Goal: Transaction & Acquisition: Purchase product/service

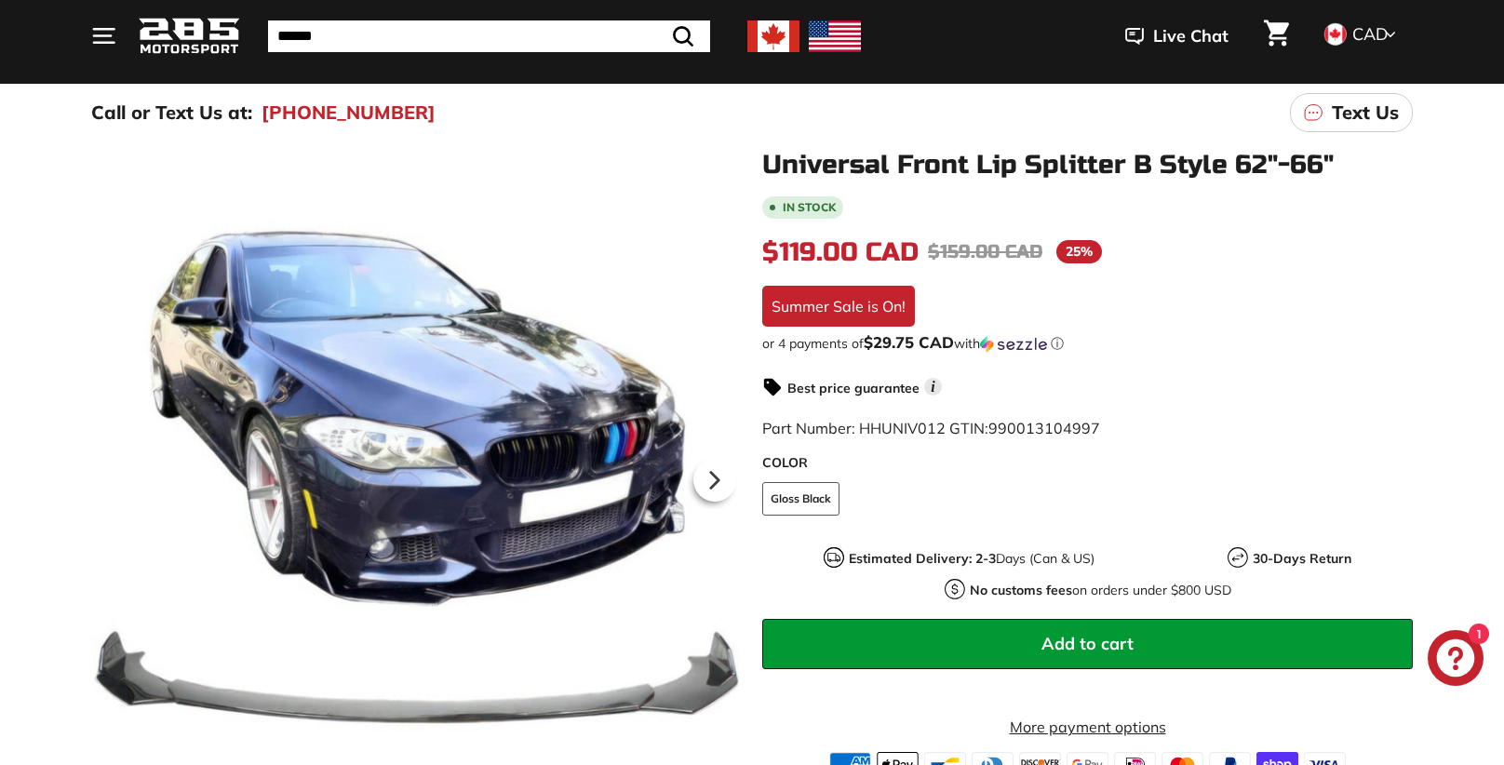
scroll to position [193, 0]
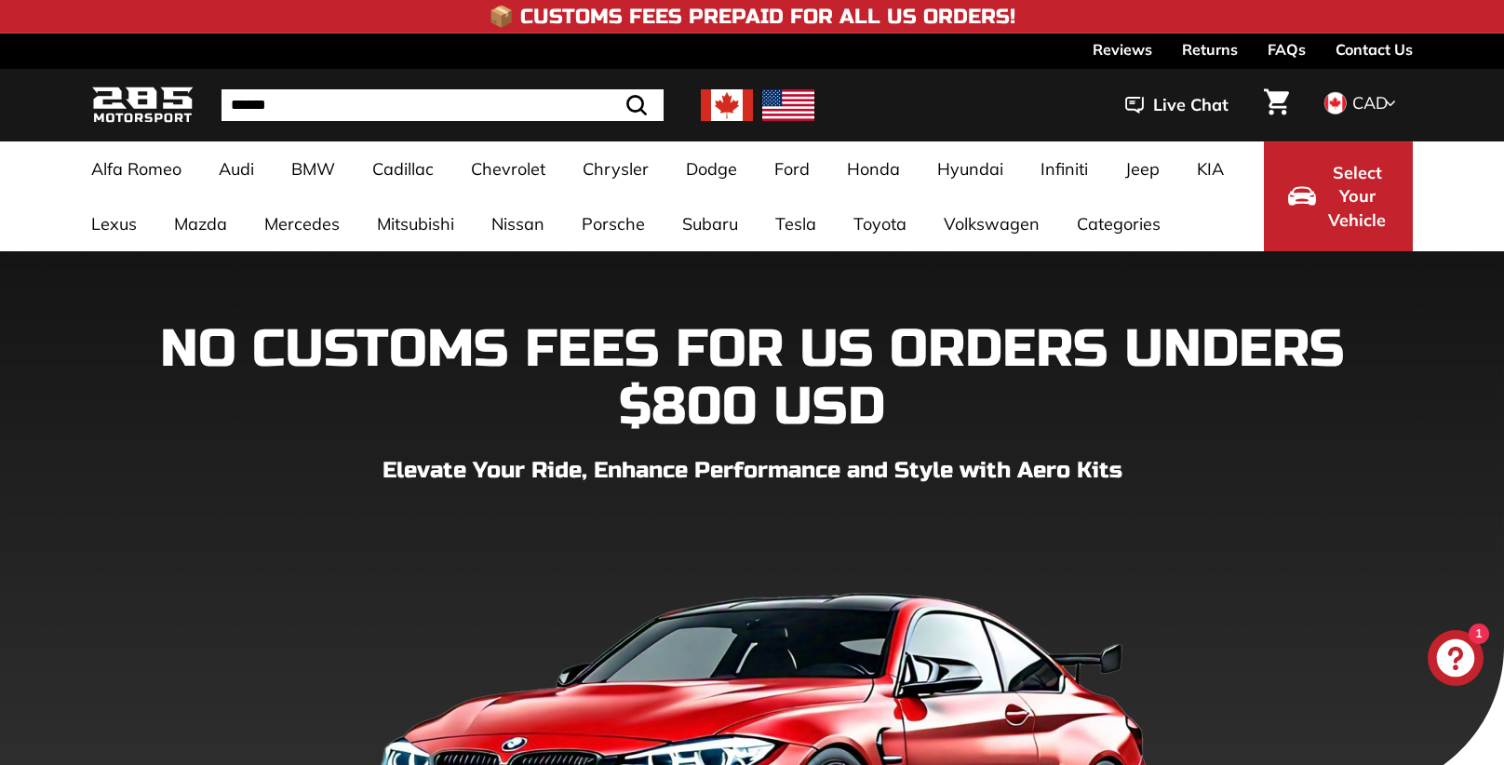
click at [281, 113] on input "Search" at bounding box center [443, 105] width 442 height 32
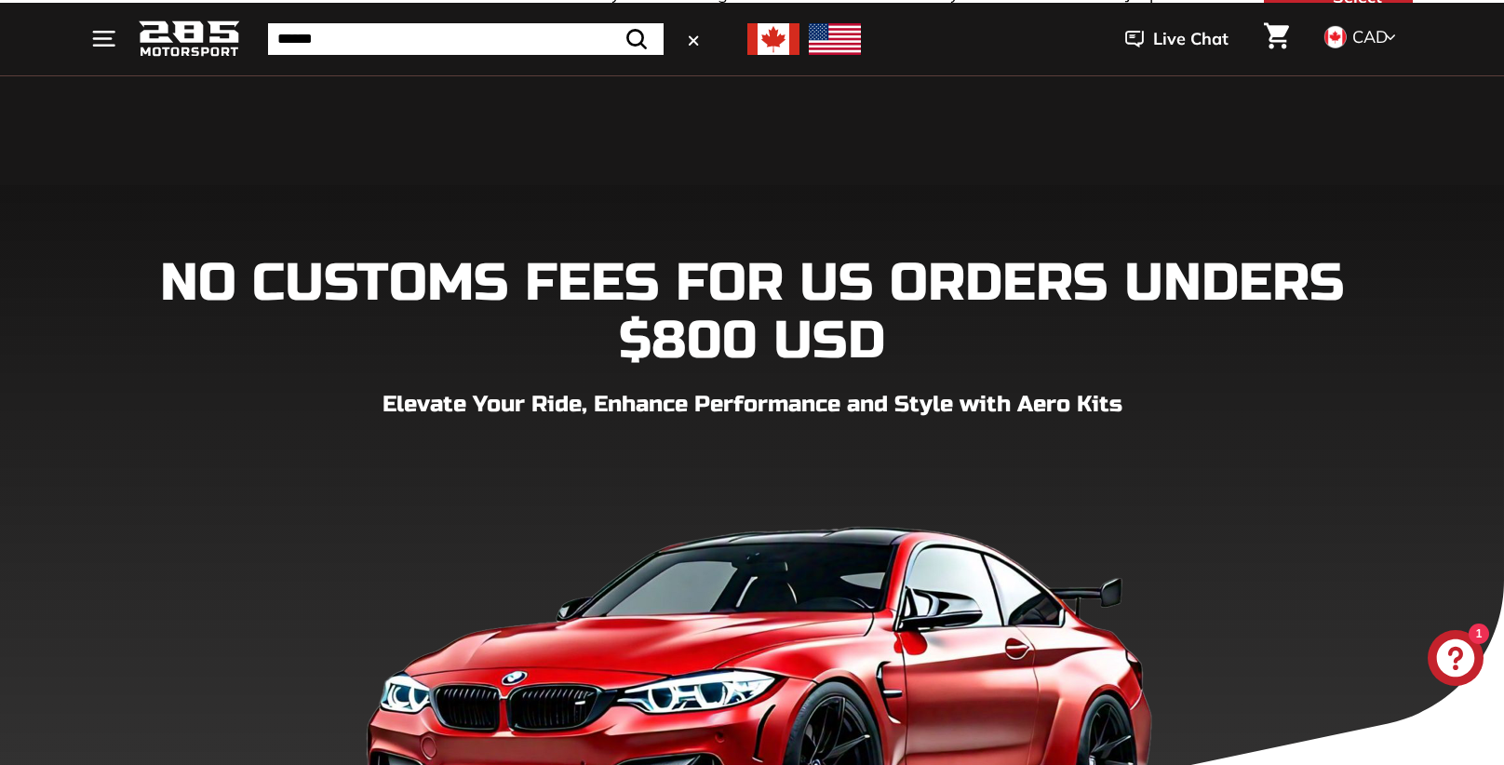
scroll to position [63, 0]
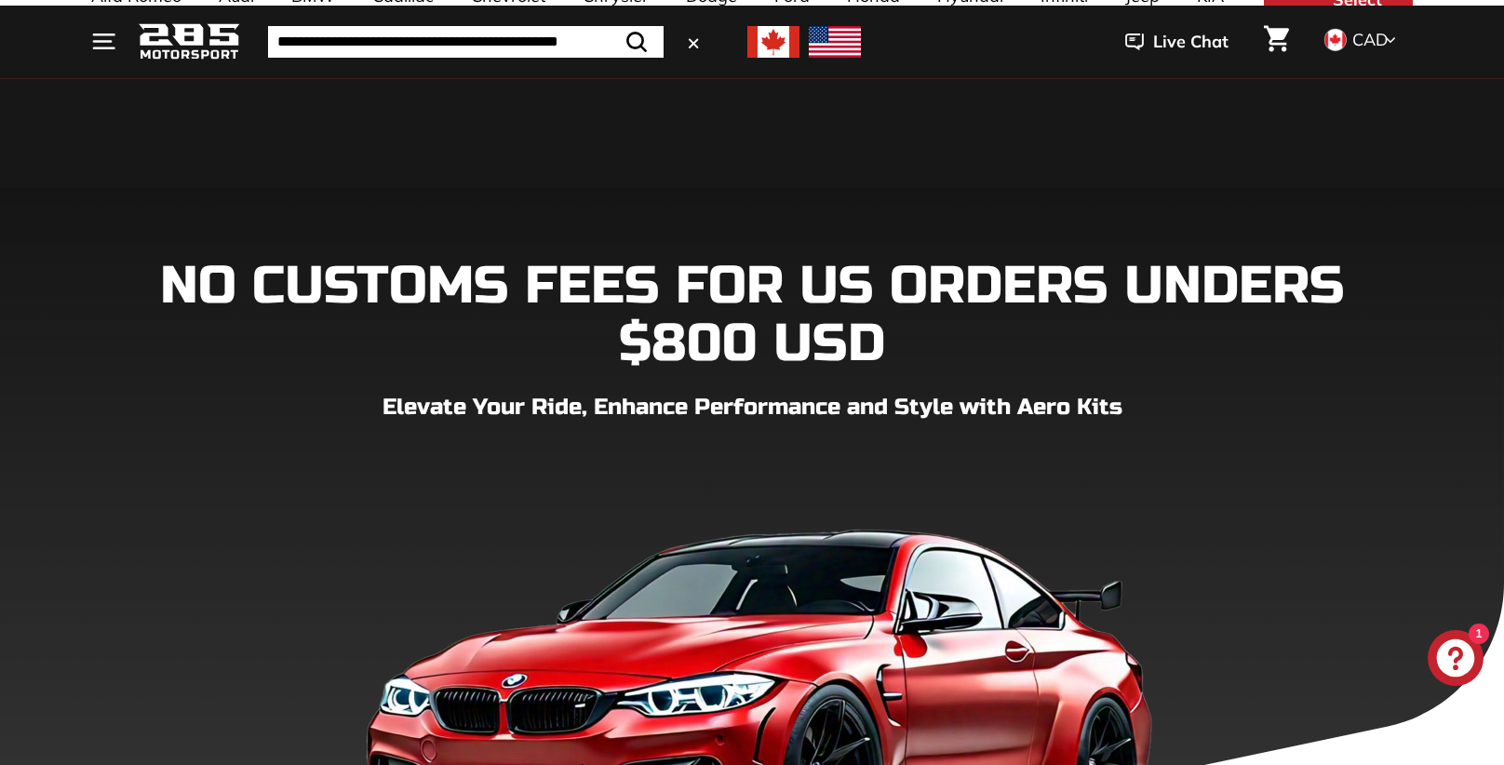
type input "**********"
click at [640, 39] on icon ".cls-1{fill:none;stroke:#000;stroke-miterlimit:10;stroke-width:2px}" at bounding box center [637, 42] width 26 height 26
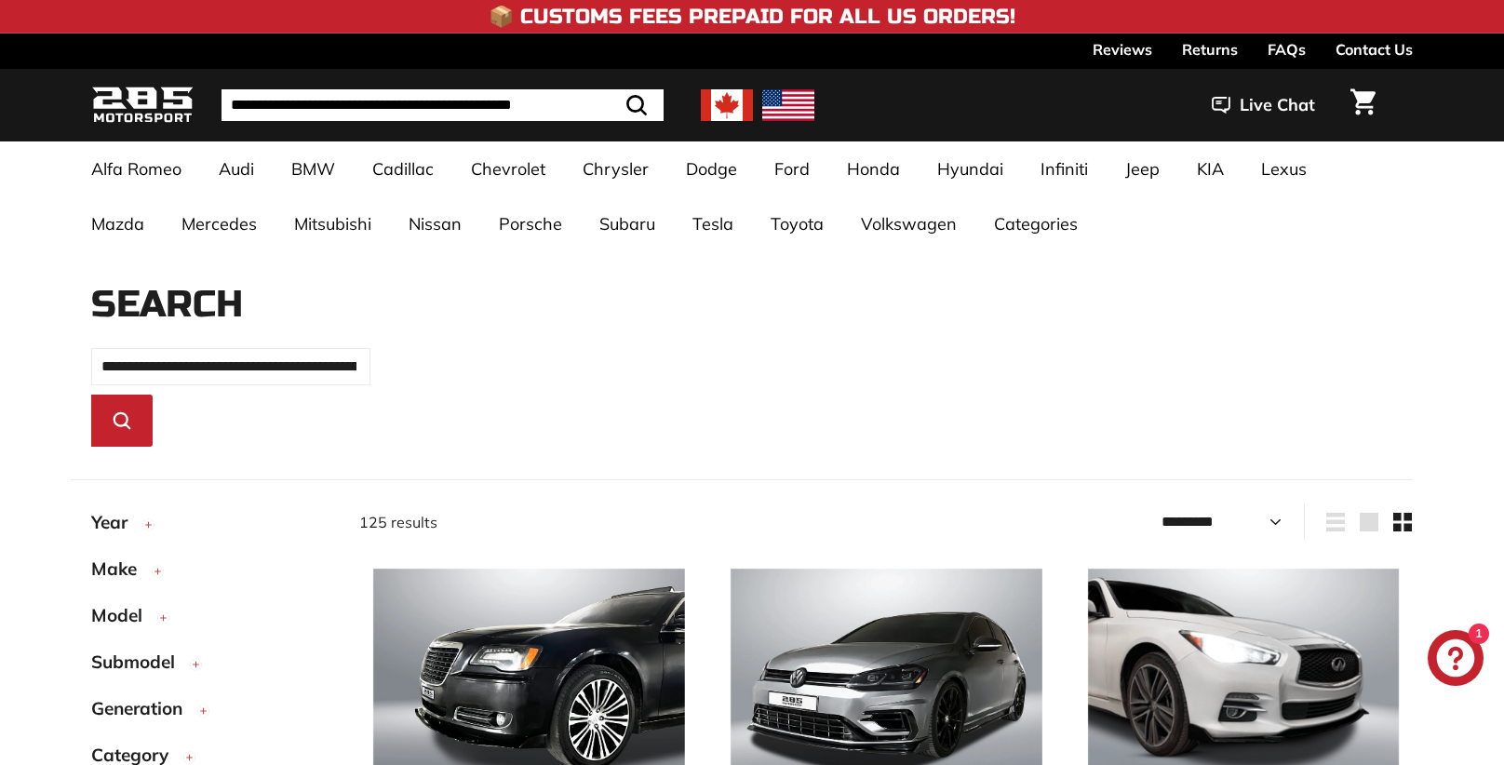
select select "*********"
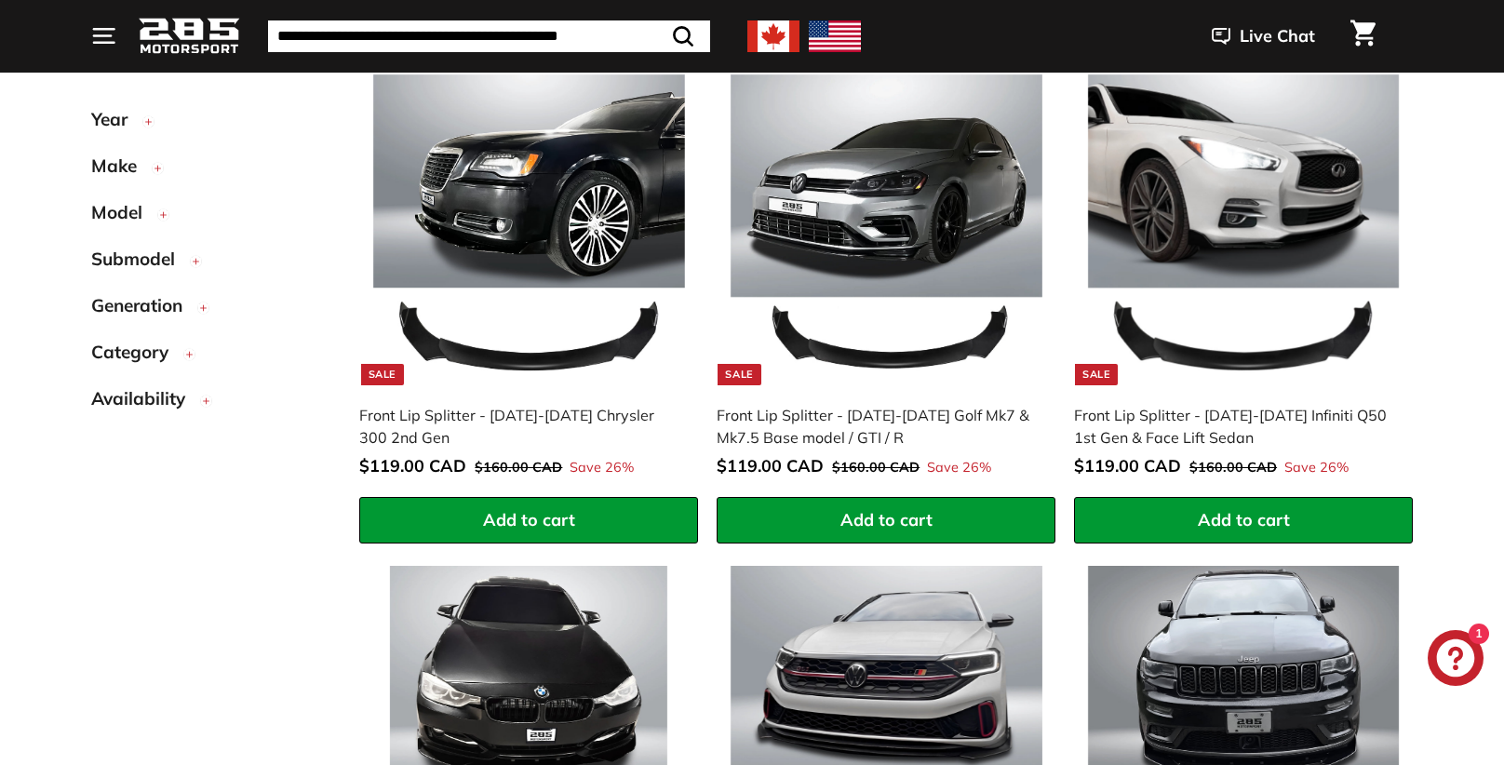
scroll to position [503, 0]
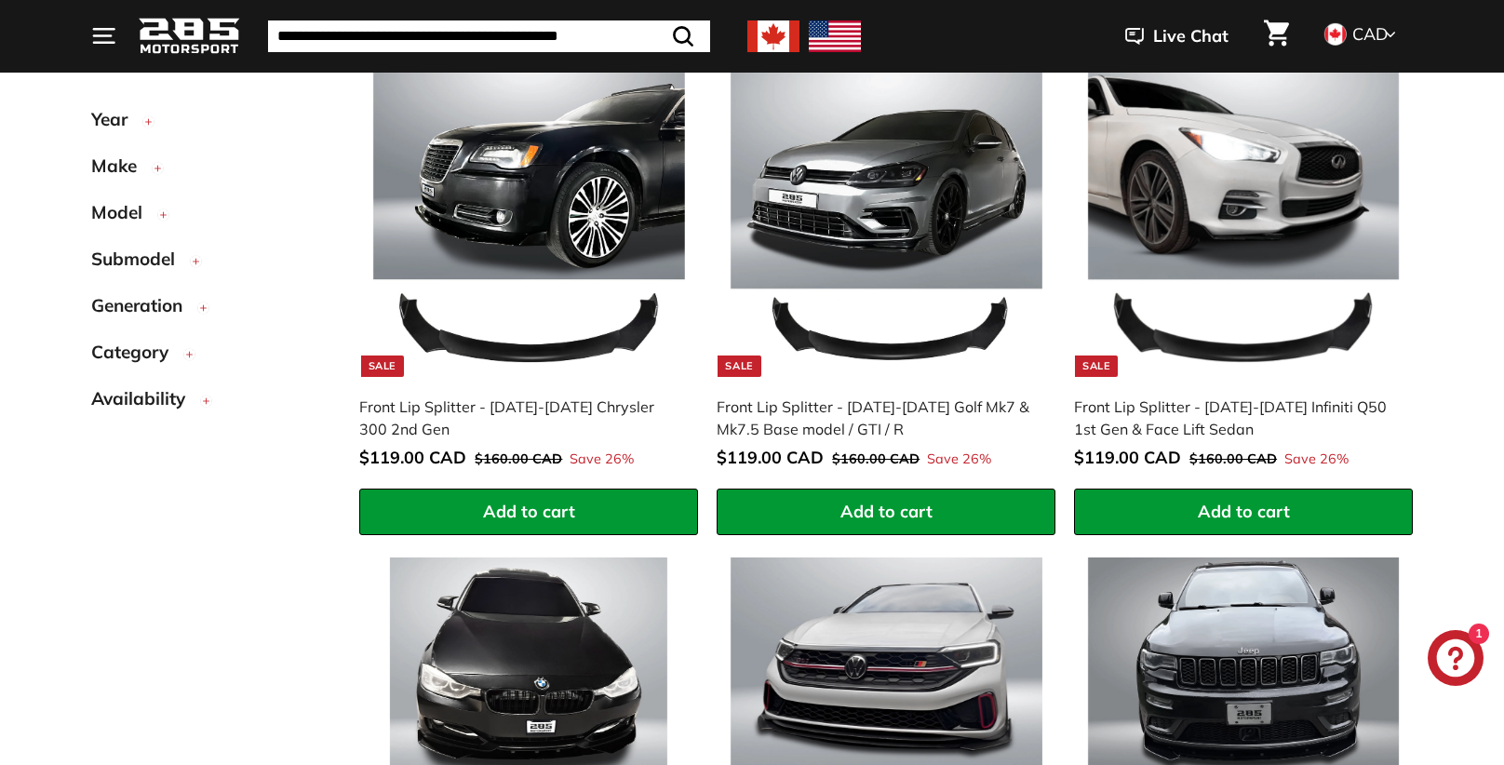
click at [149, 121] on line "button" at bounding box center [149, 122] width 0 height 6
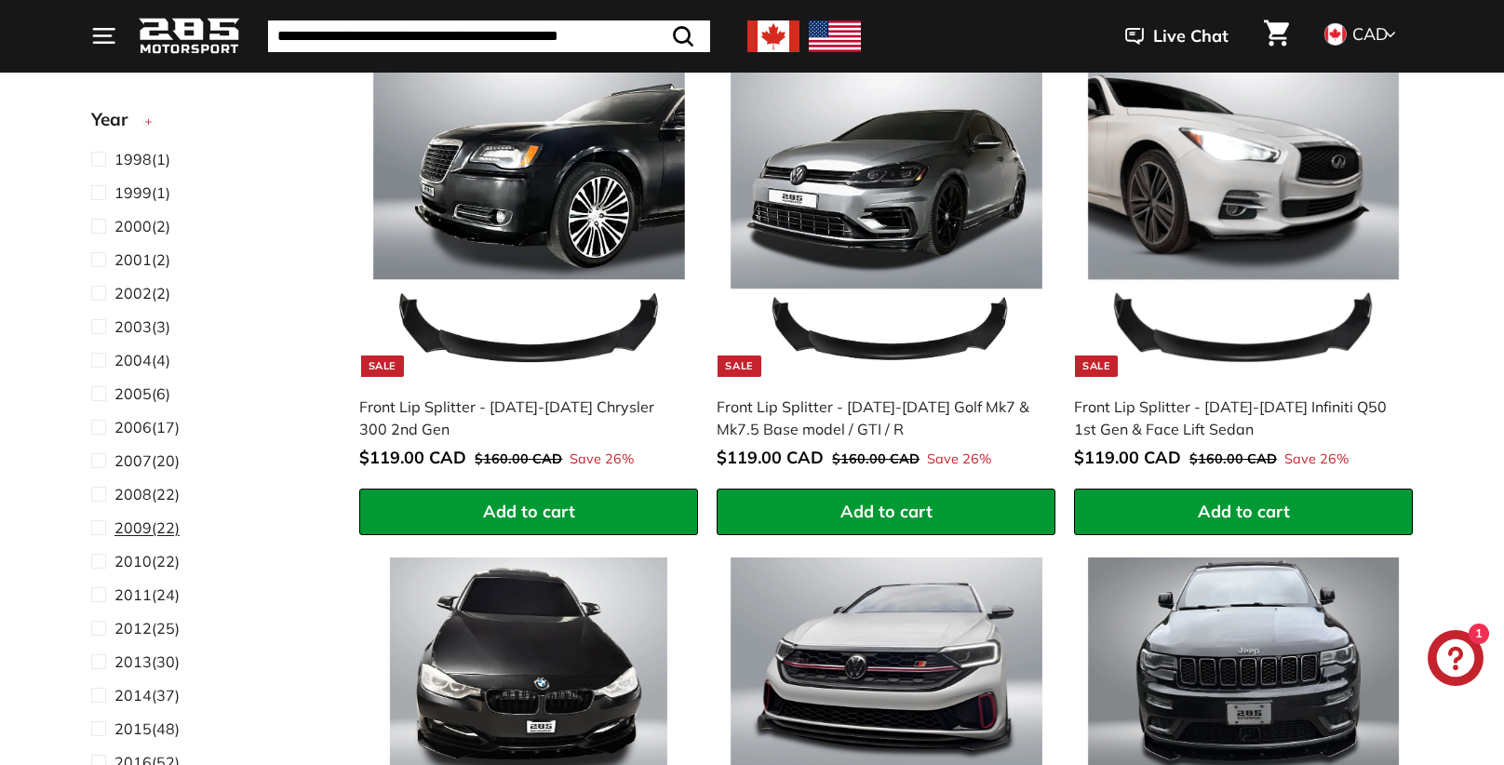
click at [154, 527] on span "2009 (22)" at bounding box center [146, 528] width 65 height 22
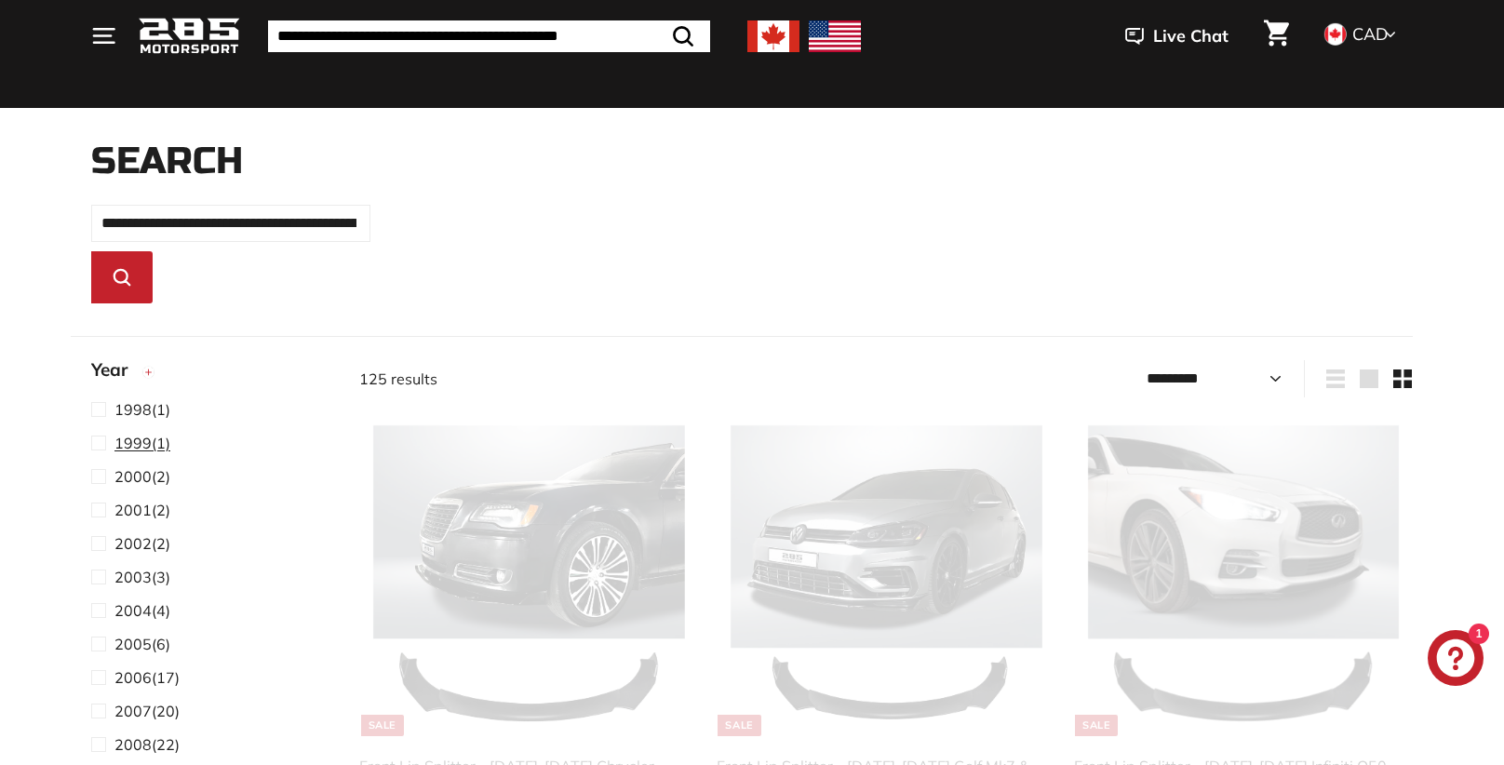
scroll to position [99, 0]
select select "*********"
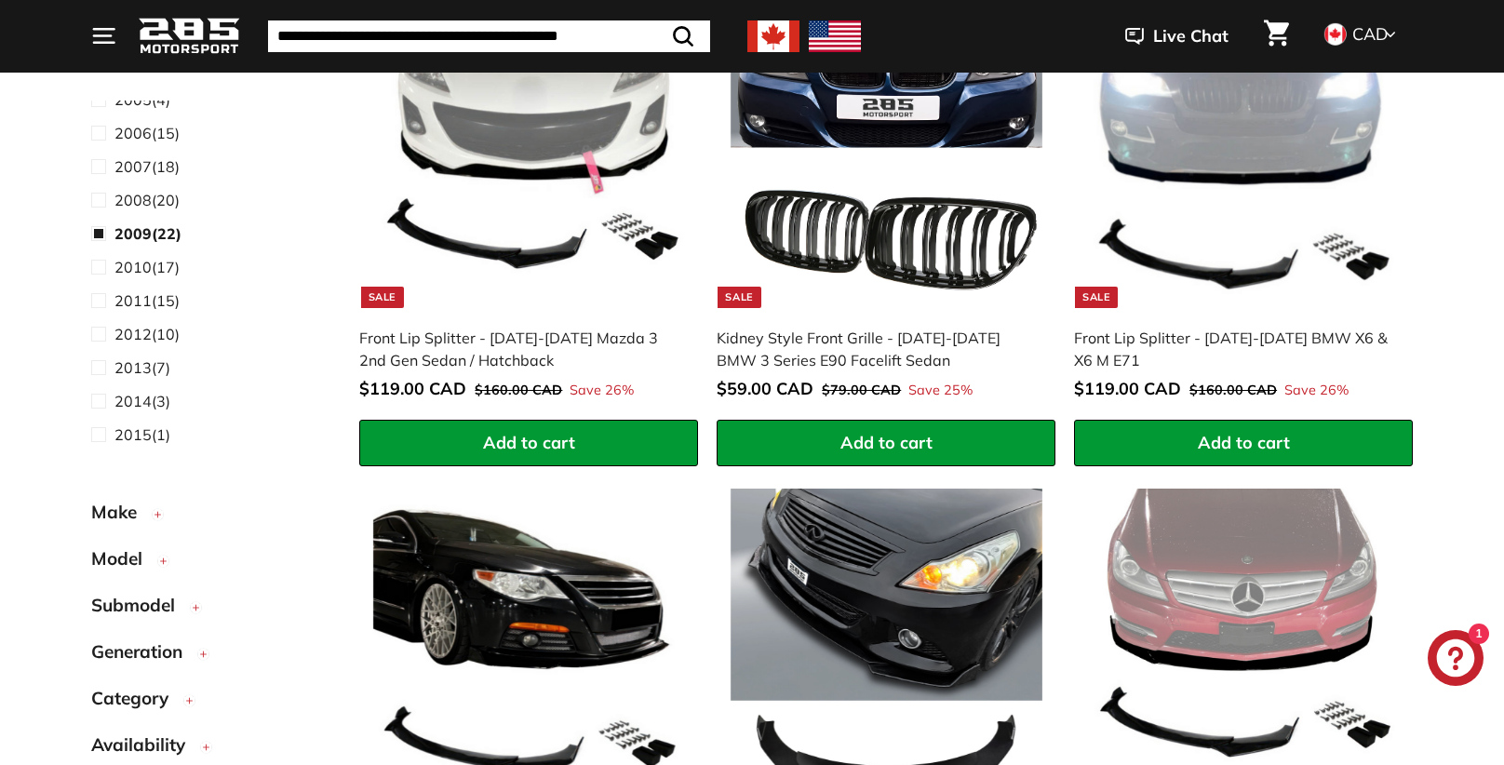
scroll to position [572, 0]
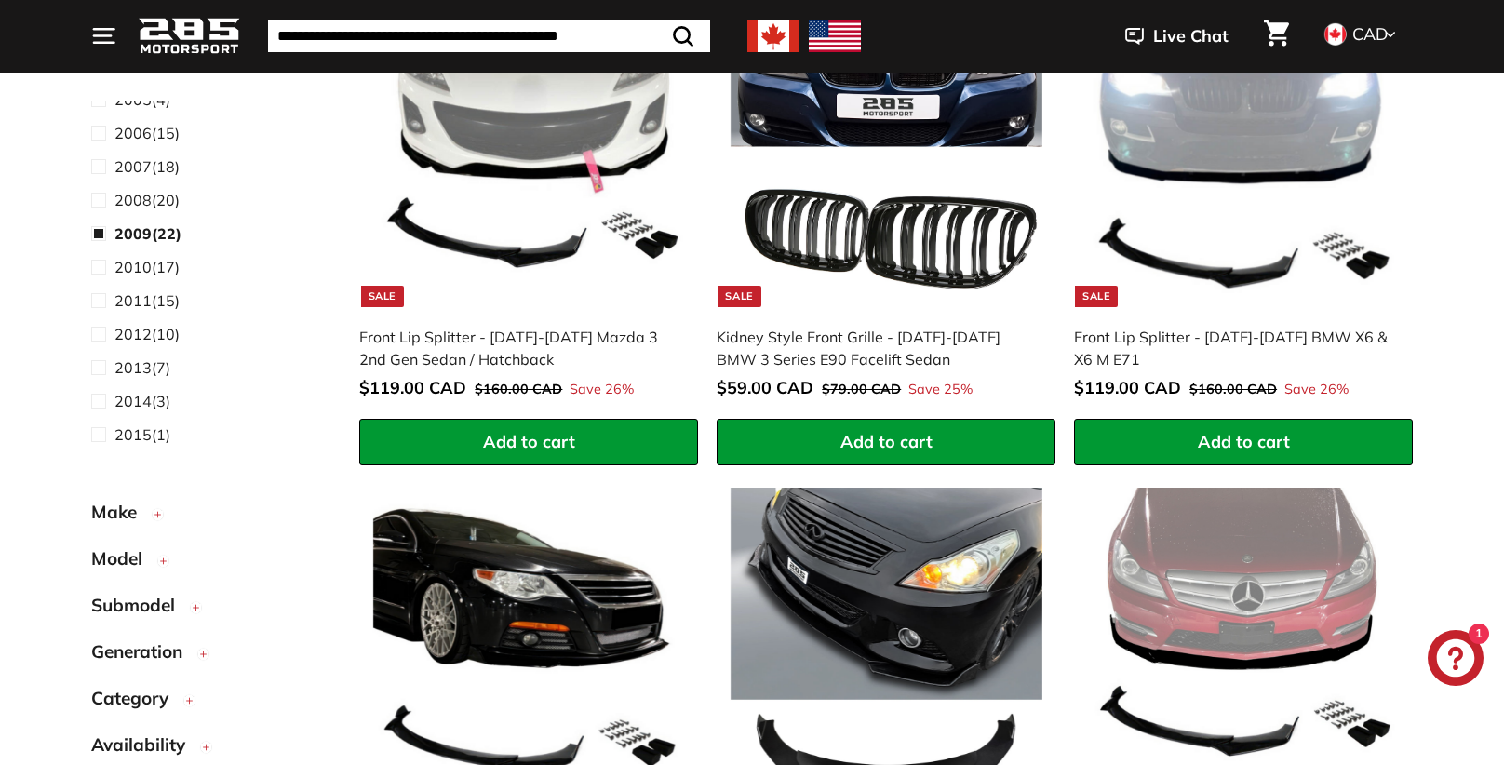
click at [142, 512] on span "Make" at bounding box center [121, 512] width 60 height 27
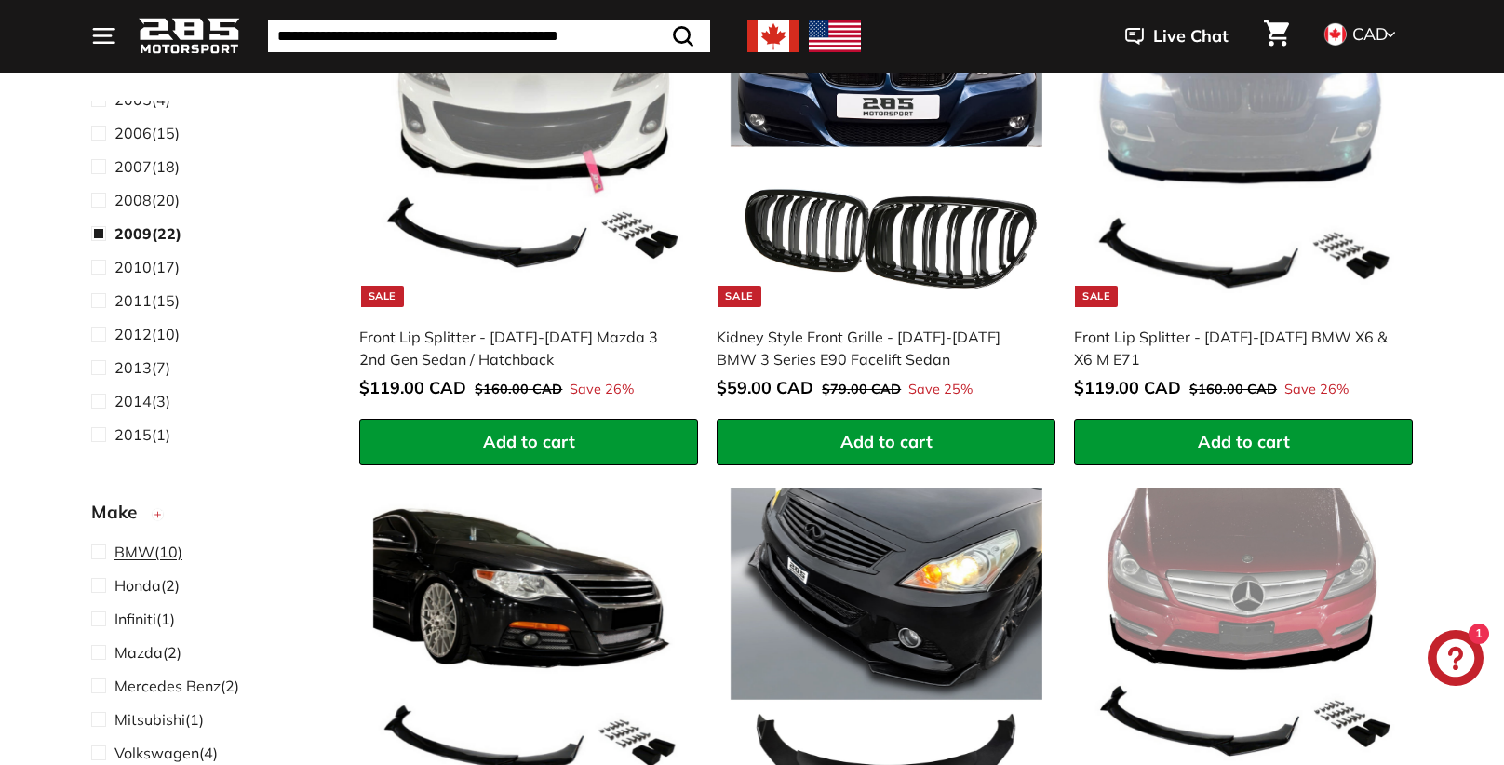
click at [98, 545] on span at bounding box center [102, 552] width 23 height 22
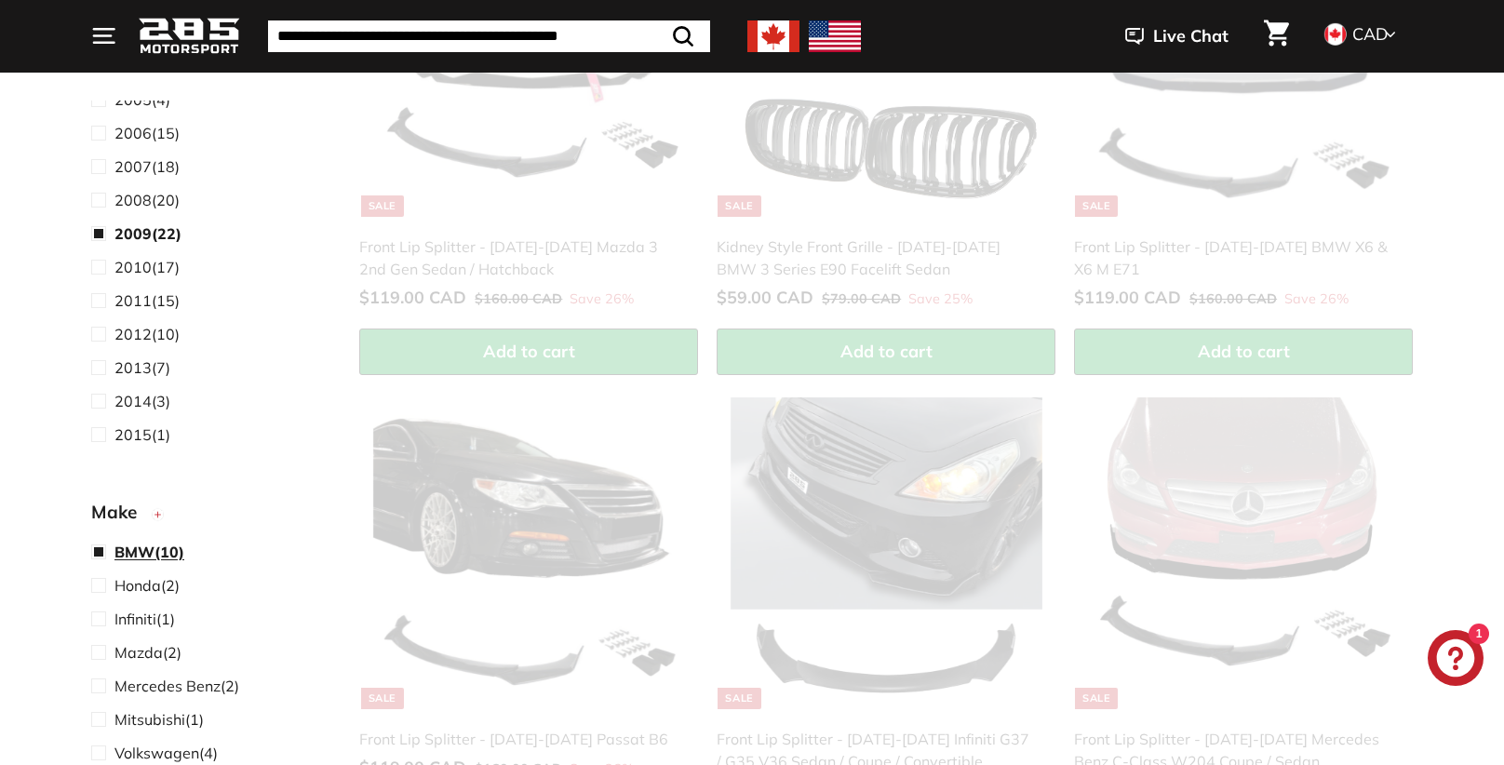
scroll to position [143, 0]
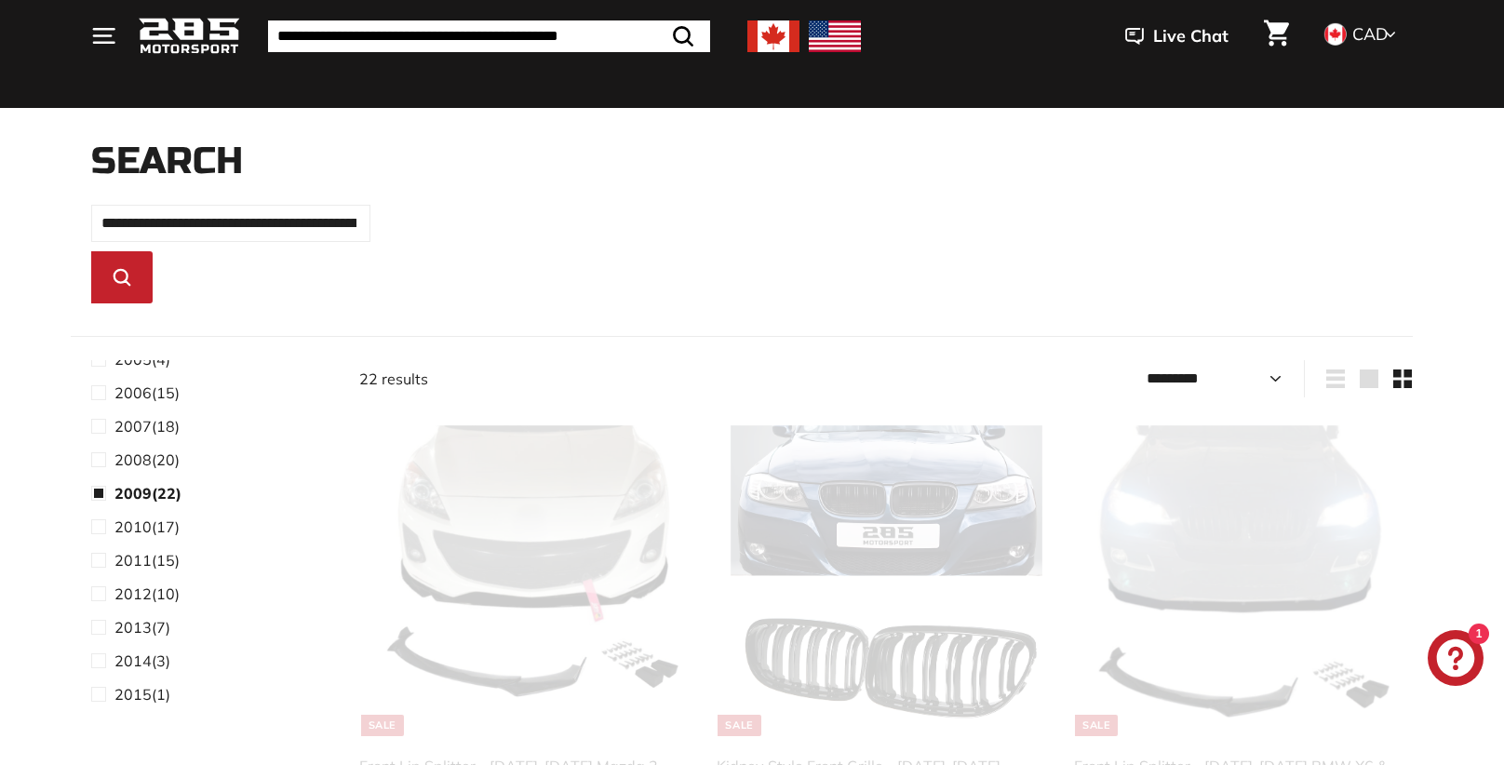
select select "*********"
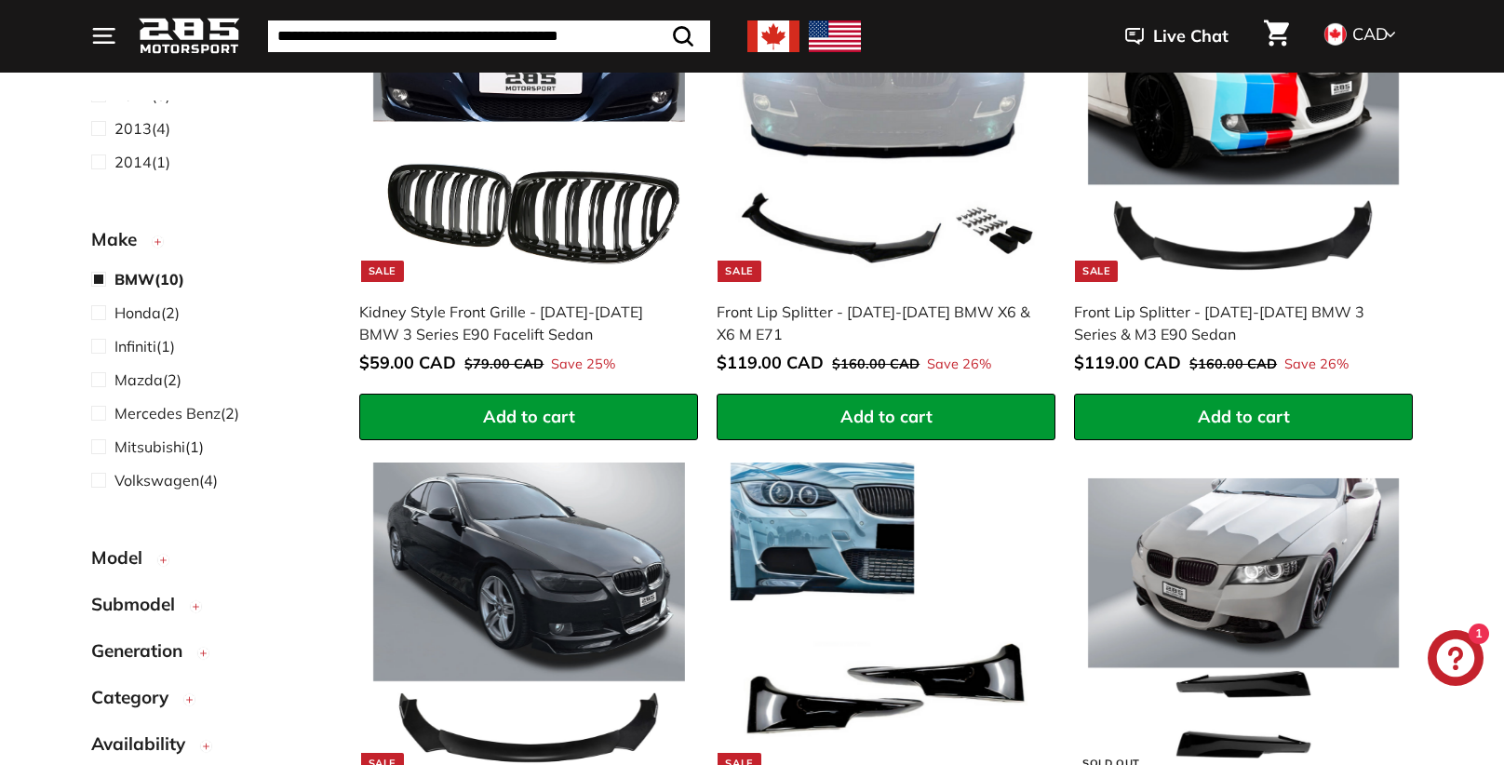
scroll to position [599, 0]
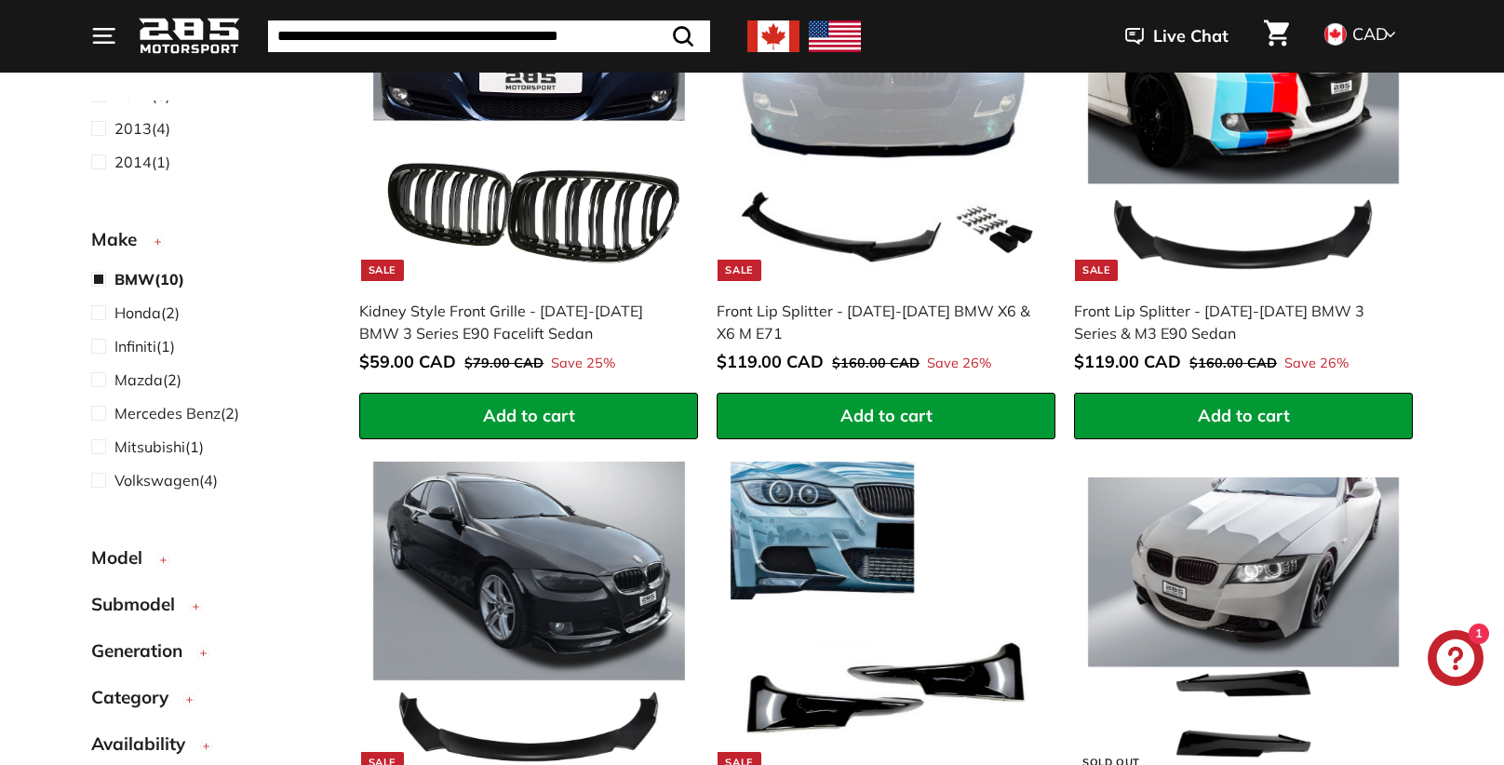
click at [138, 554] on span "Model" at bounding box center [123, 558] width 65 height 27
click at [101, 596] on span at bounding box center [102, 597] width 23 height 22
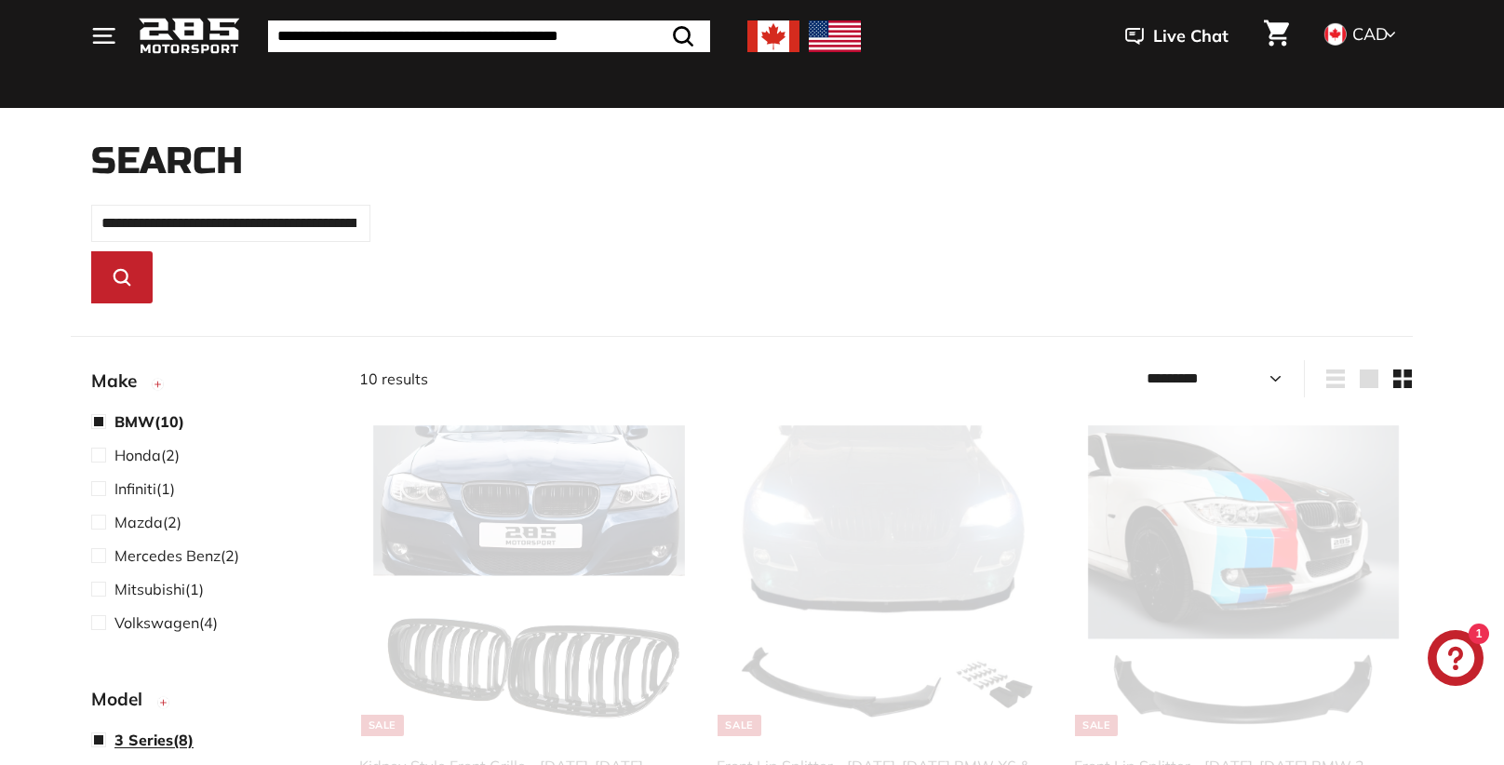
scroll to position [608, 0]
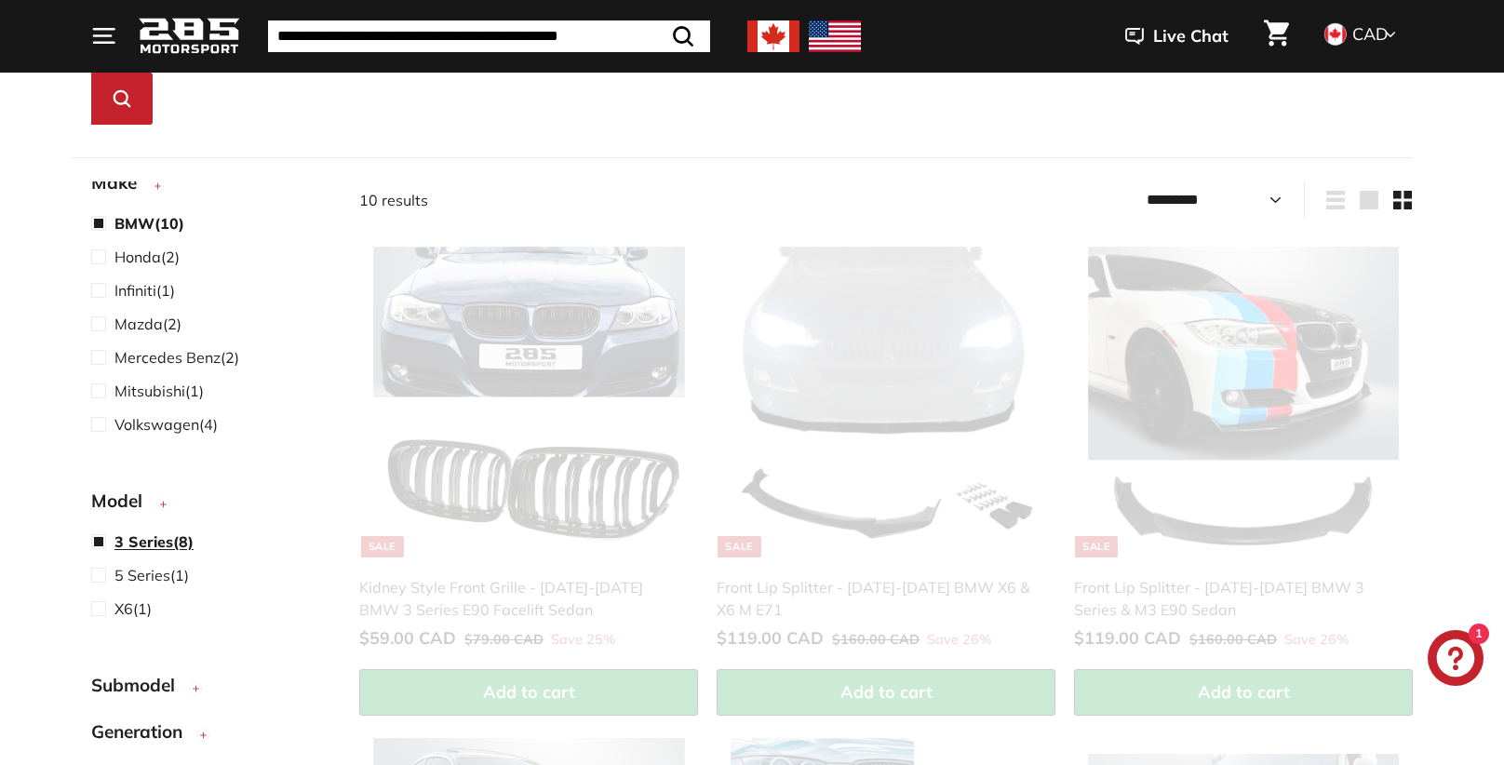
select select "*********"
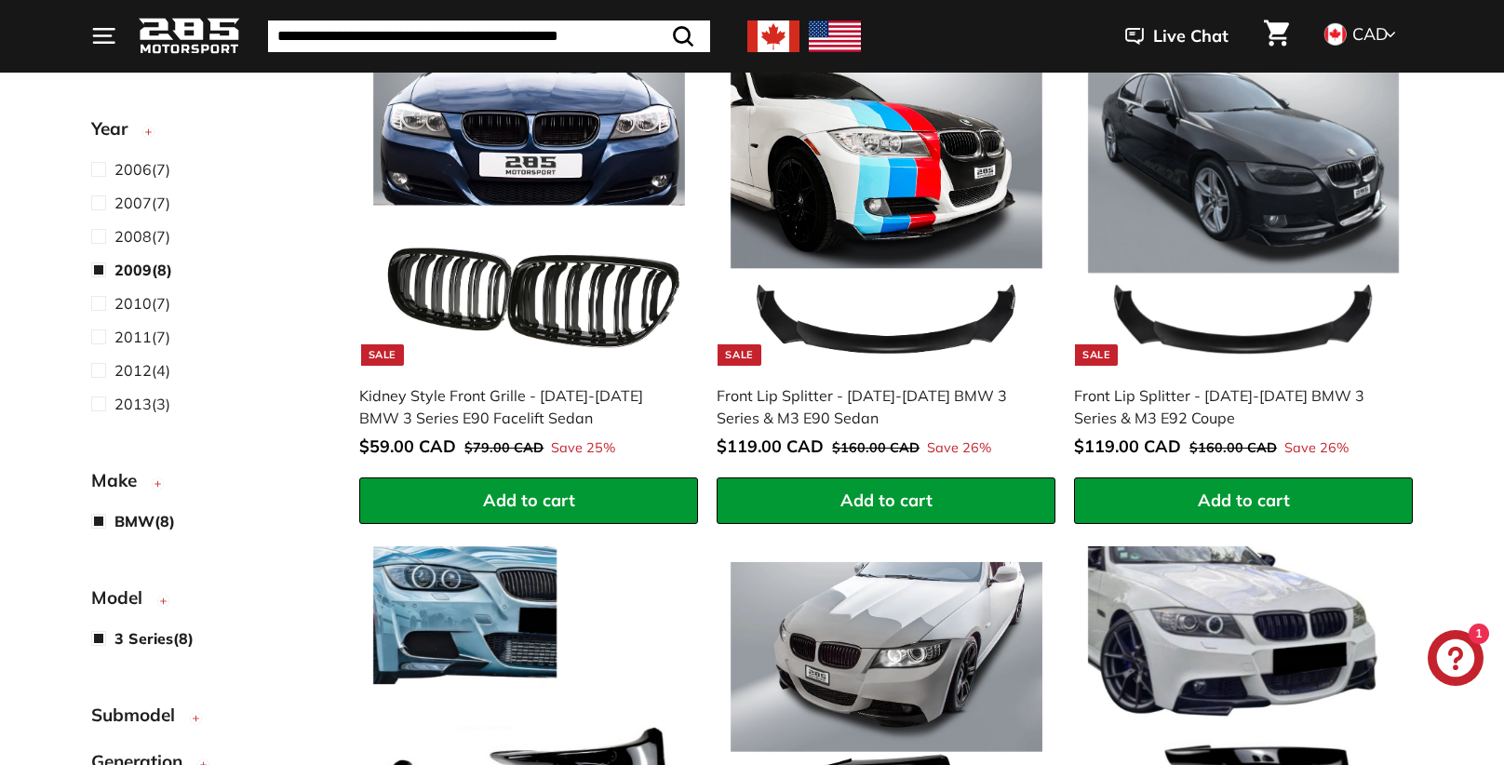
scroll to position [206, 0]
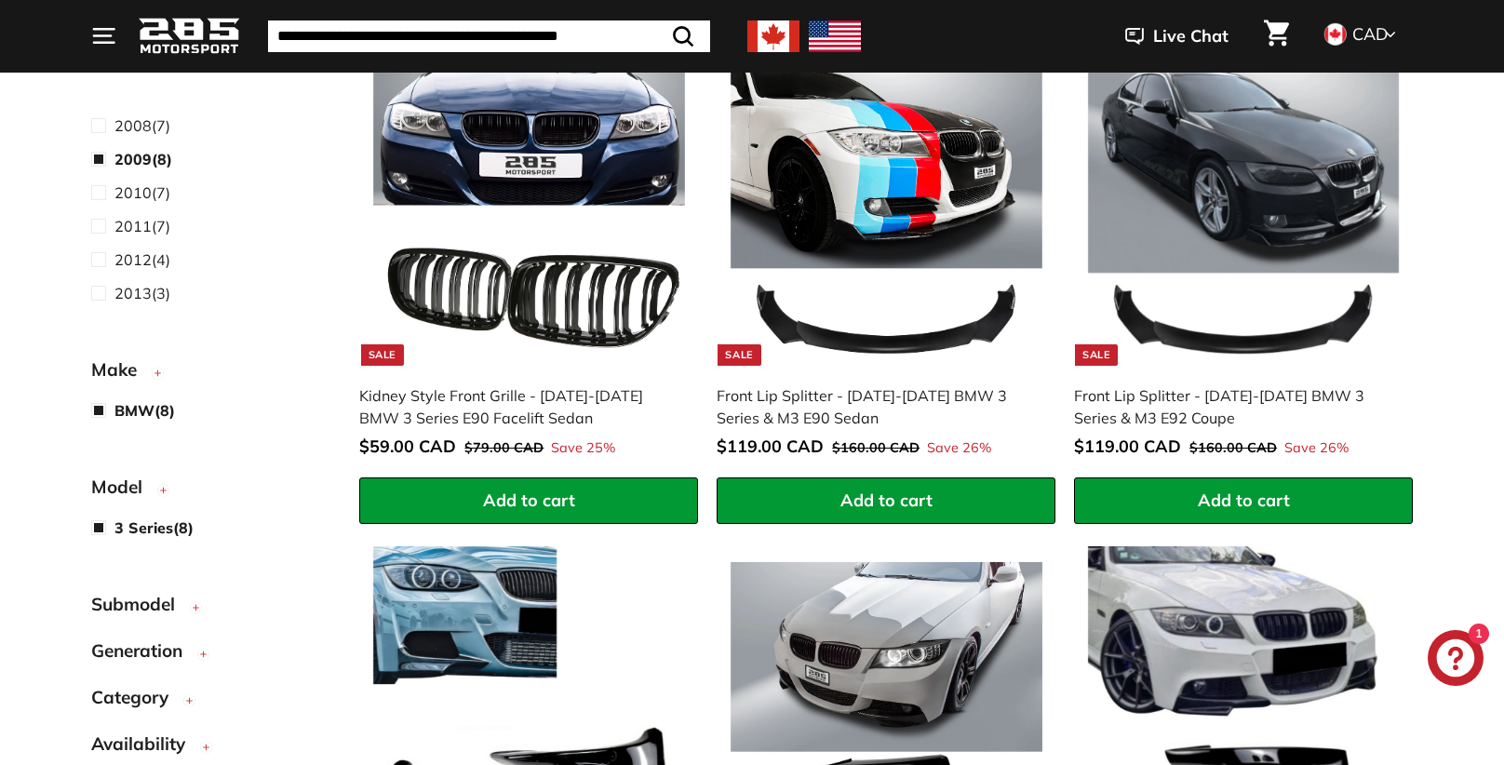
click at [149, 603] on span "Submodel" at bounding box center [140, 605] width 98 height 27
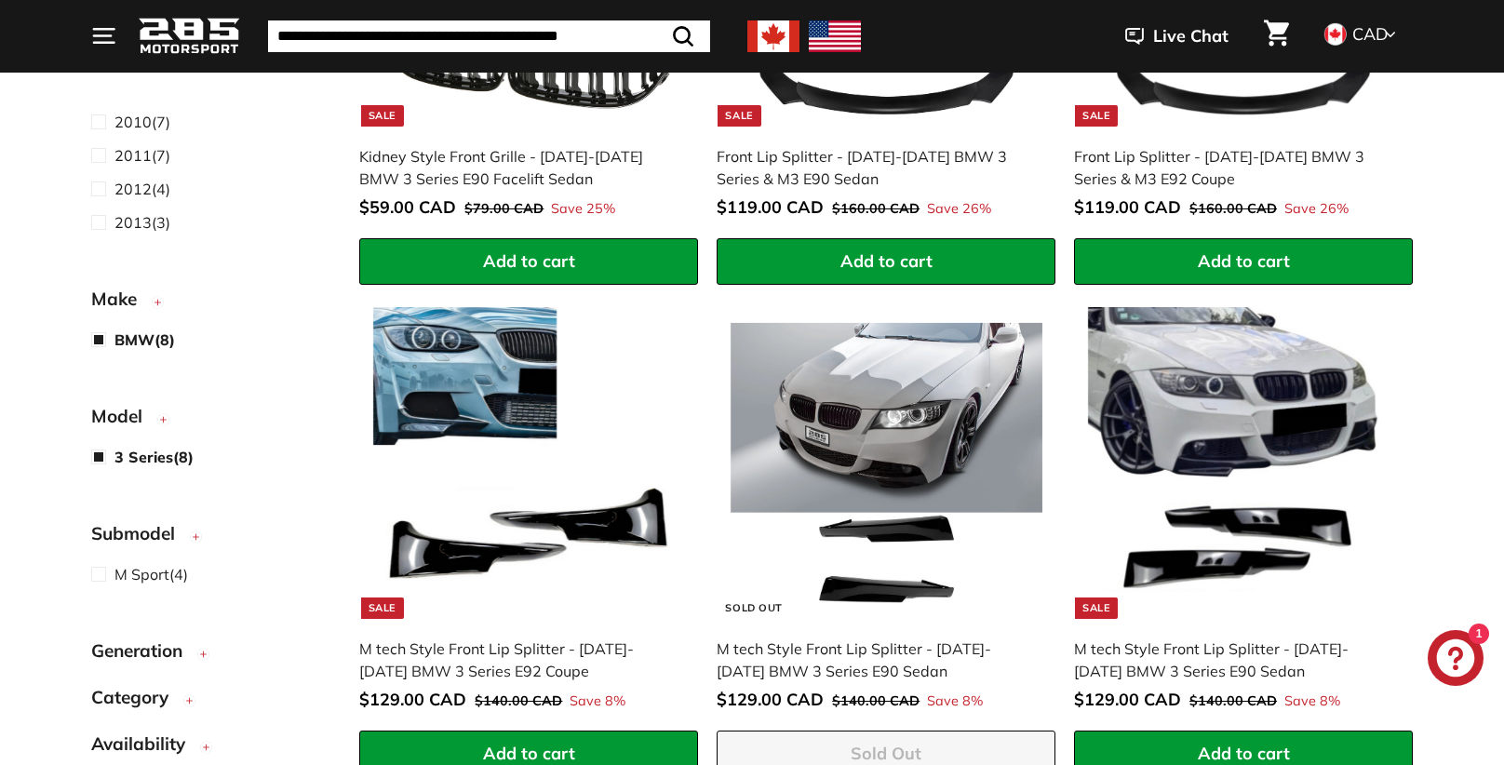
scroll to position [756, 0]
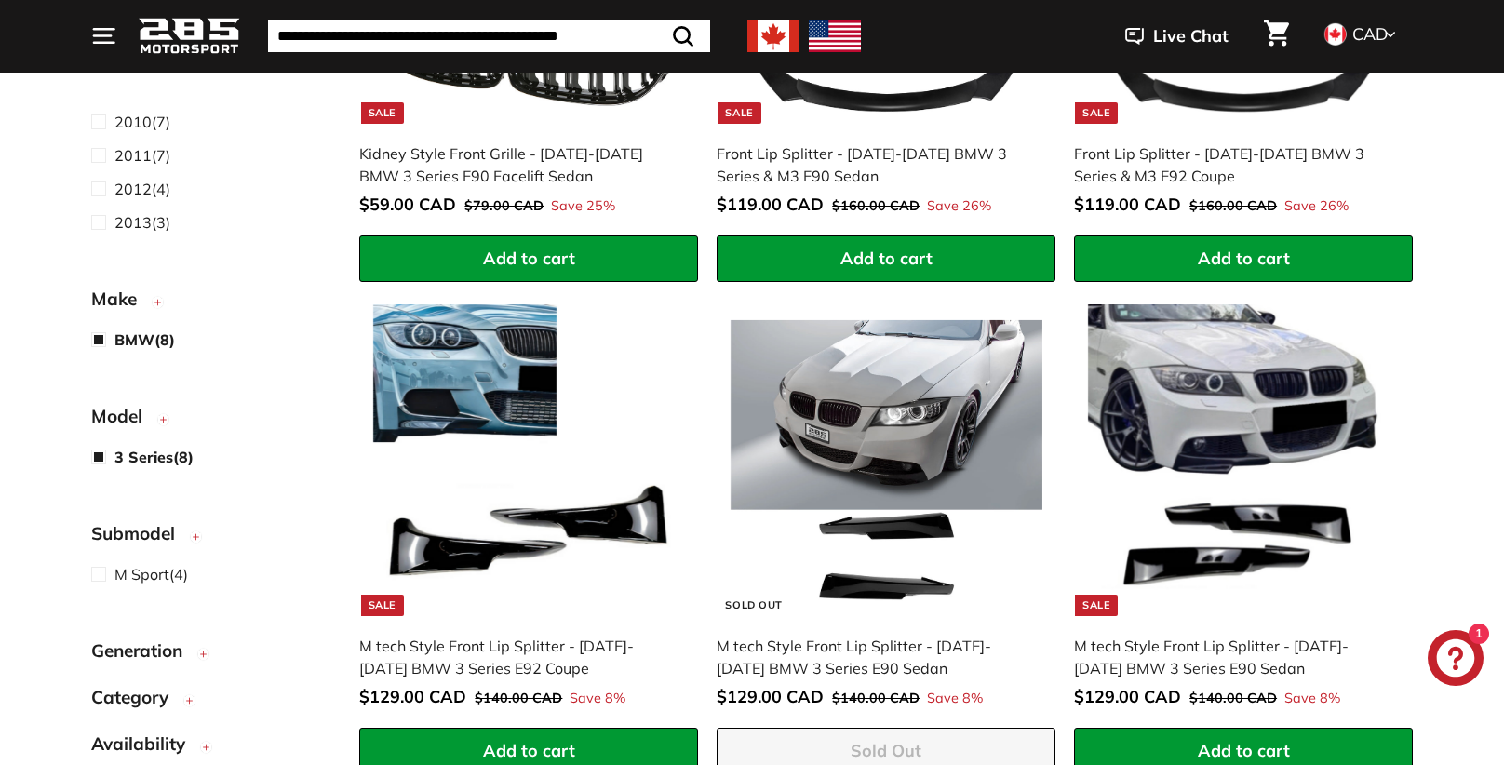
click at [166, 650] on span "Generation" at bounding box center [143, 652] width 105 height 27
click at [116, 657] on span "Generation" at bounding box center [143, 652] width 105 height 27
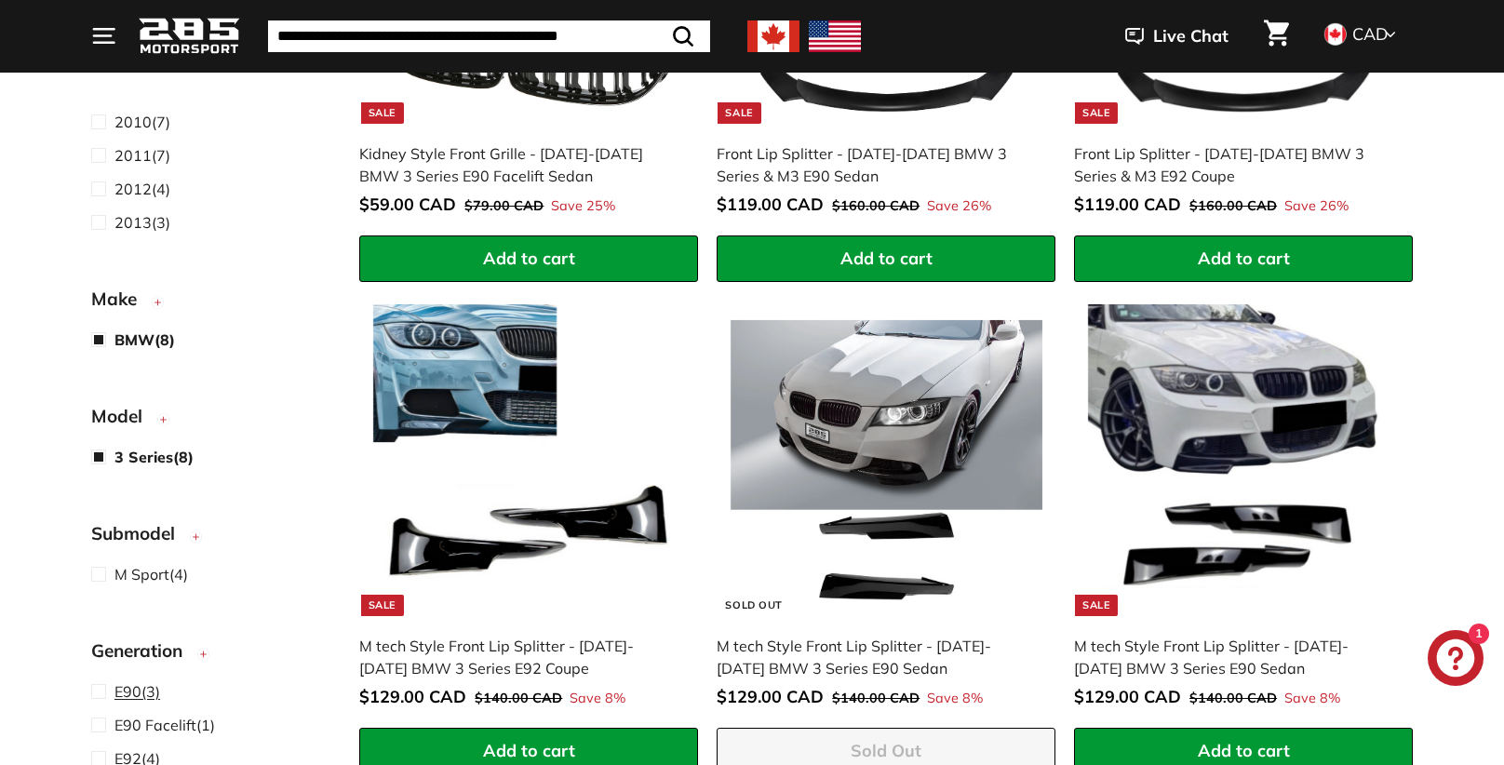
click at [97, 692] on span at bounding box center [102, 691] width 23 height 22
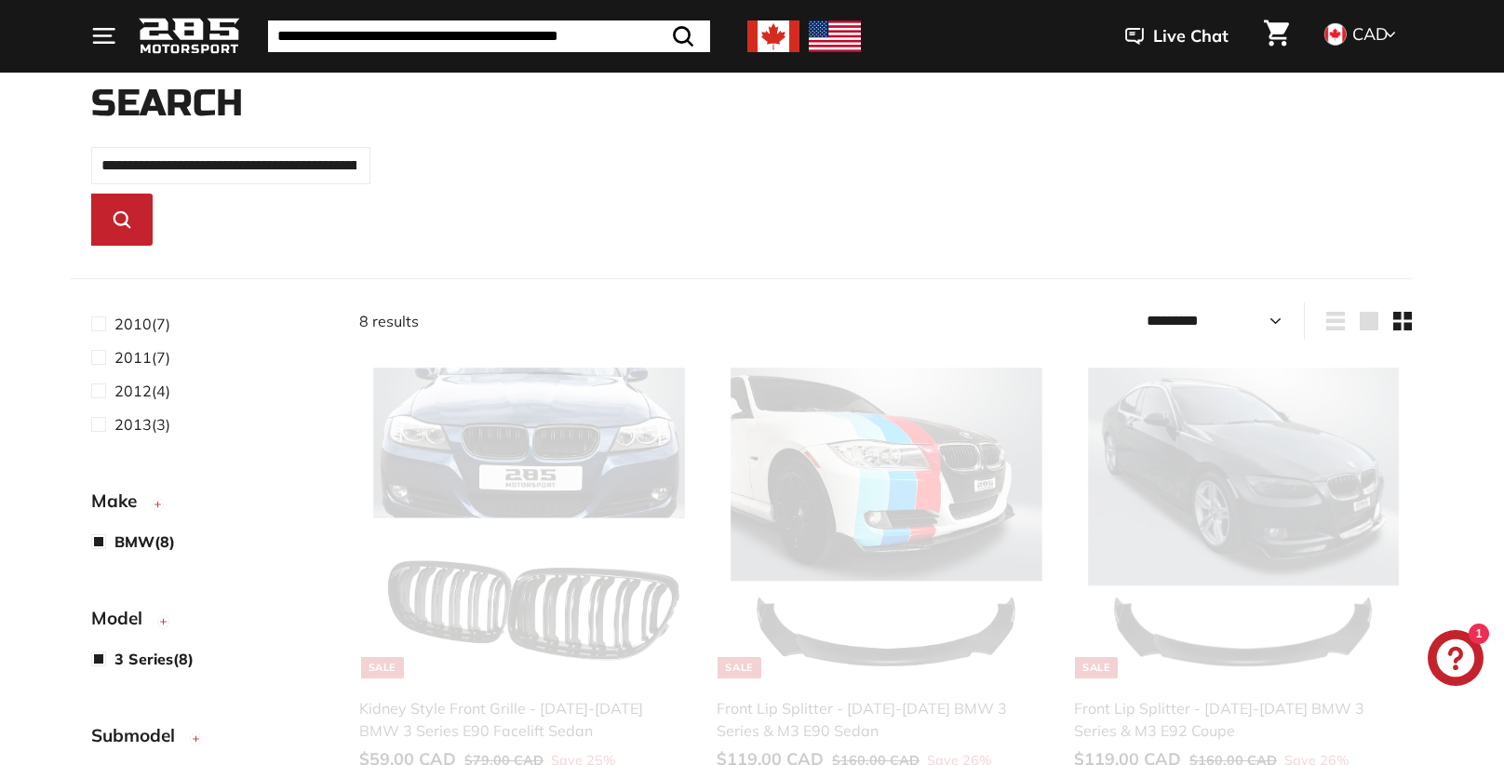
scroll to position [143, 0]
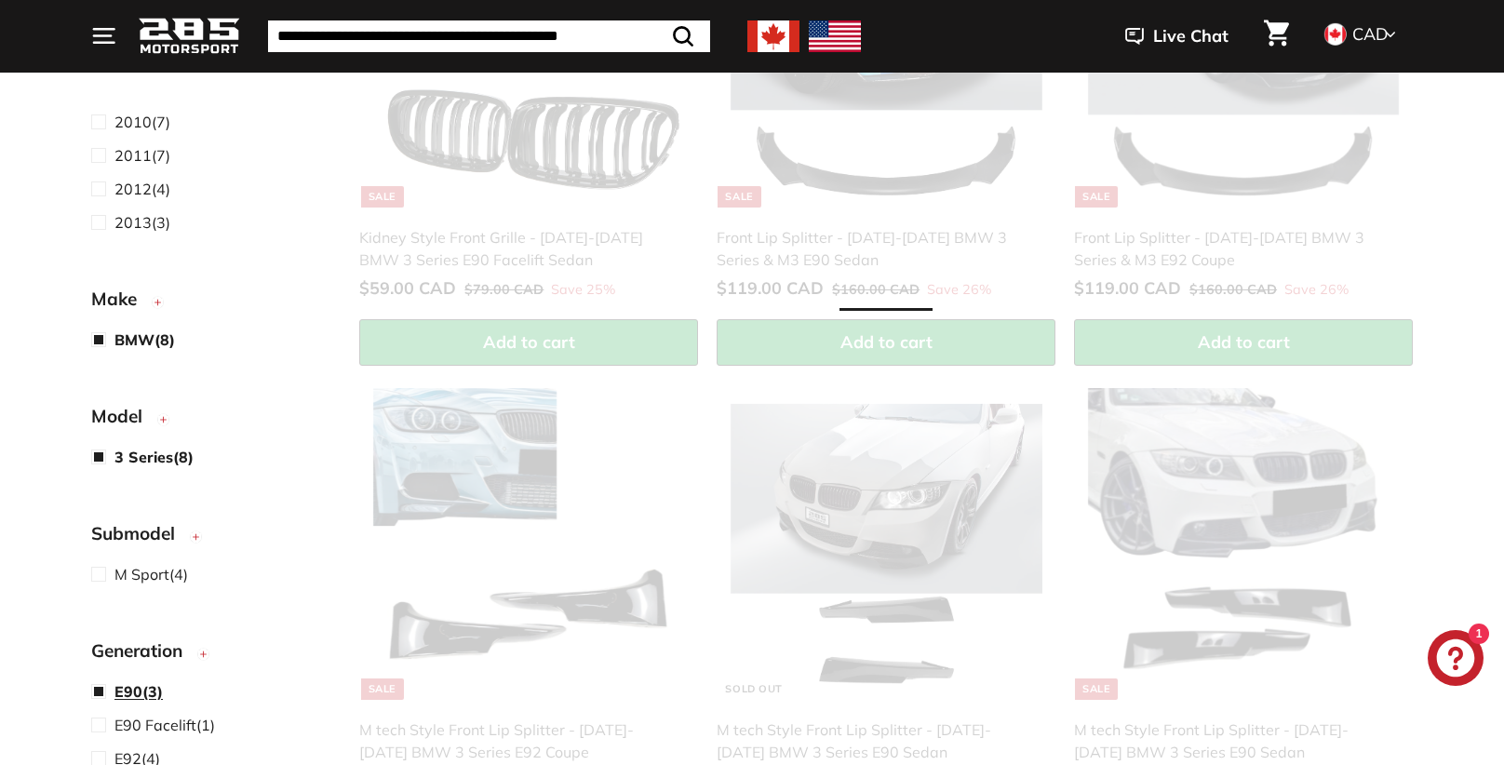
select select "*********"
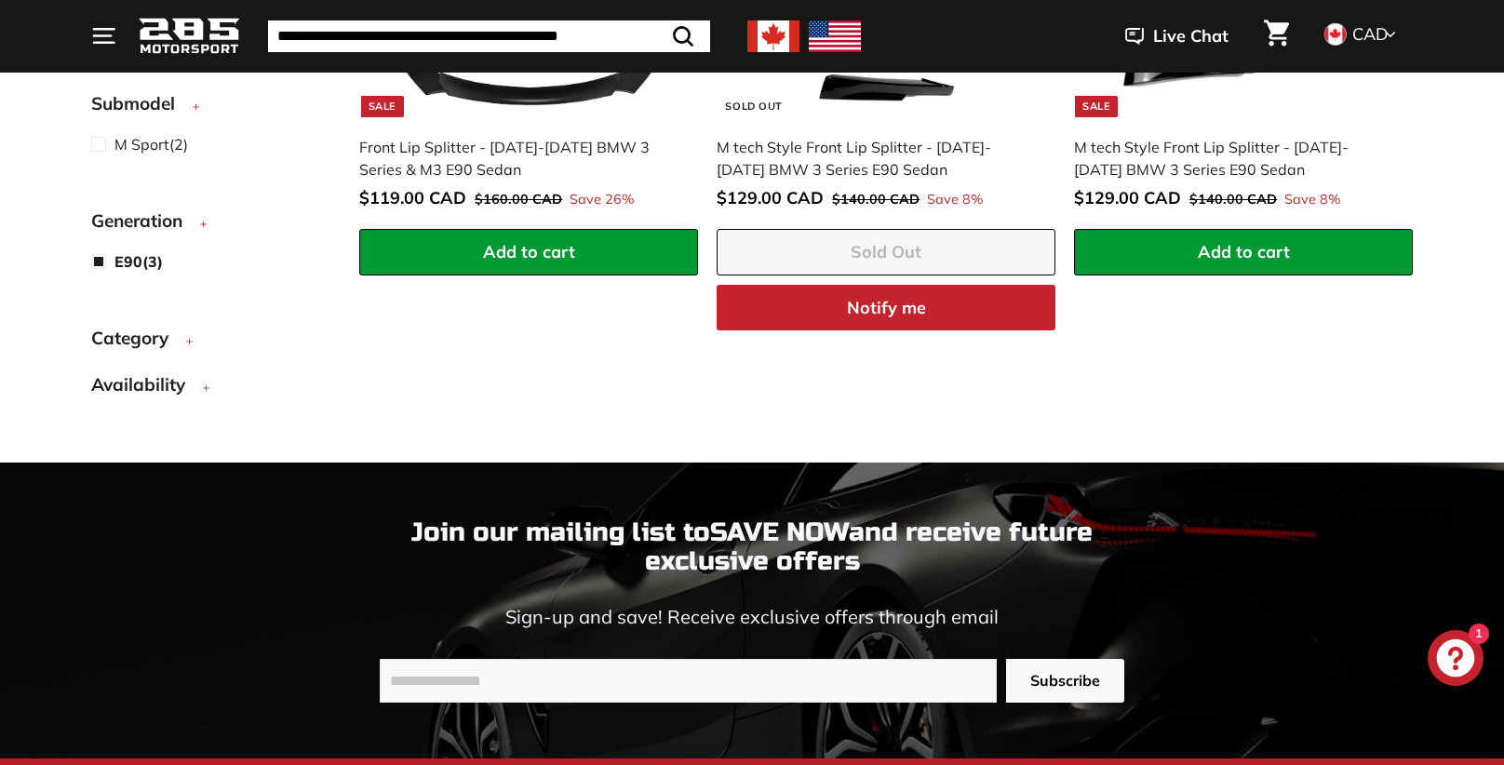
scroll to position [775, 0]
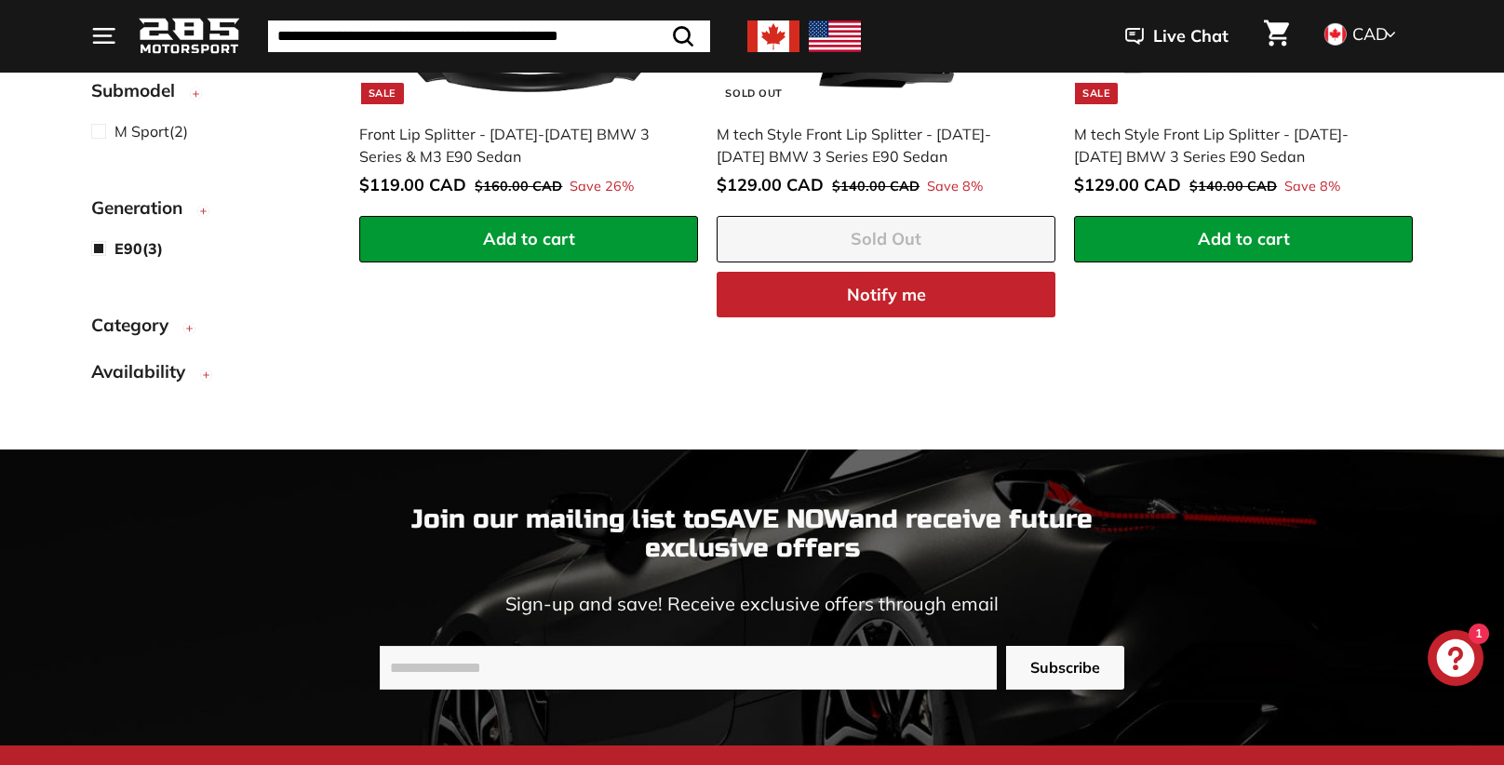
click at [146, 329] on span "Category" at bounding box center [136, 325] width 91 height 27
click at [101, 362] on span at bounding box center [102, 366] width 23 height 22
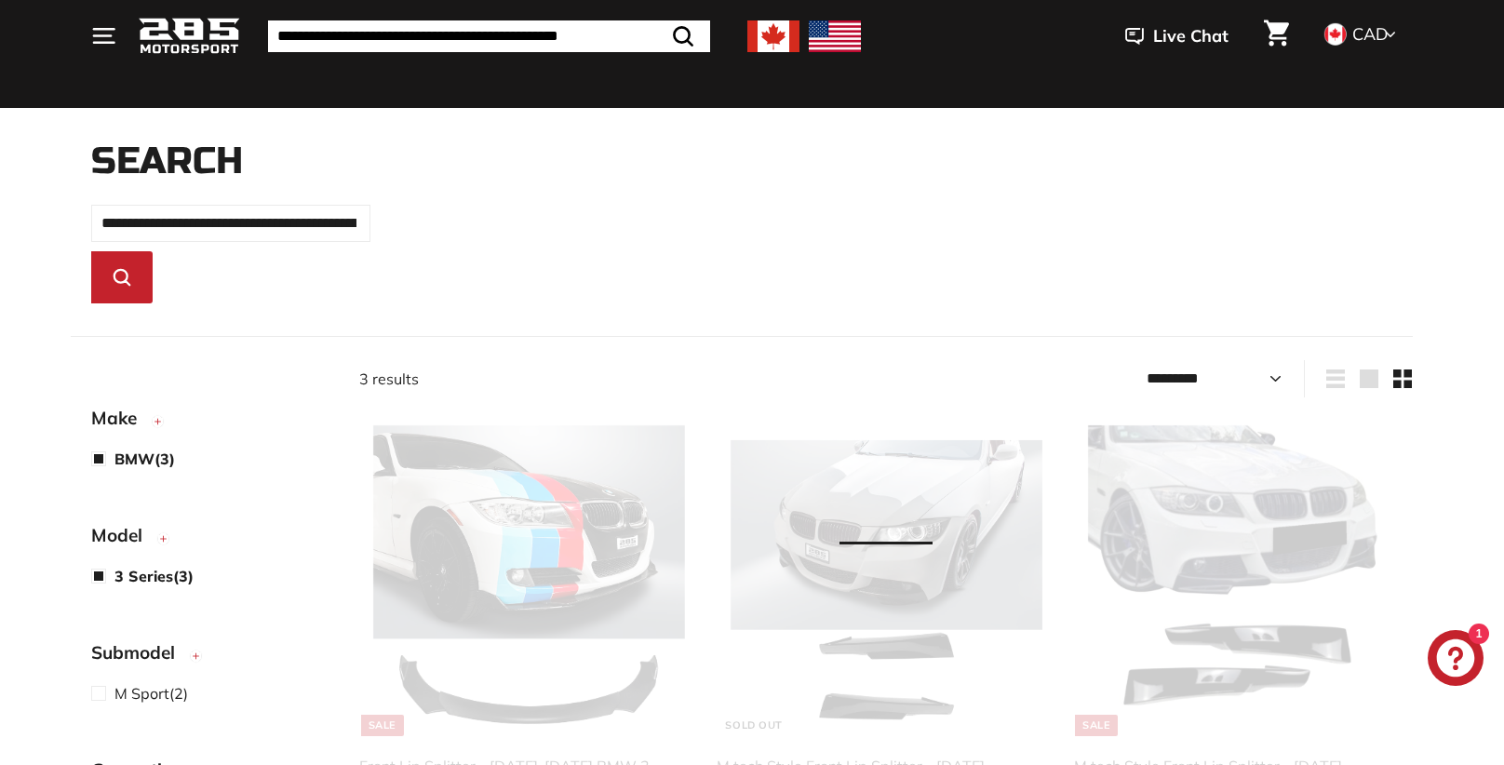
scroll to position [396, 0]
select select "*********"
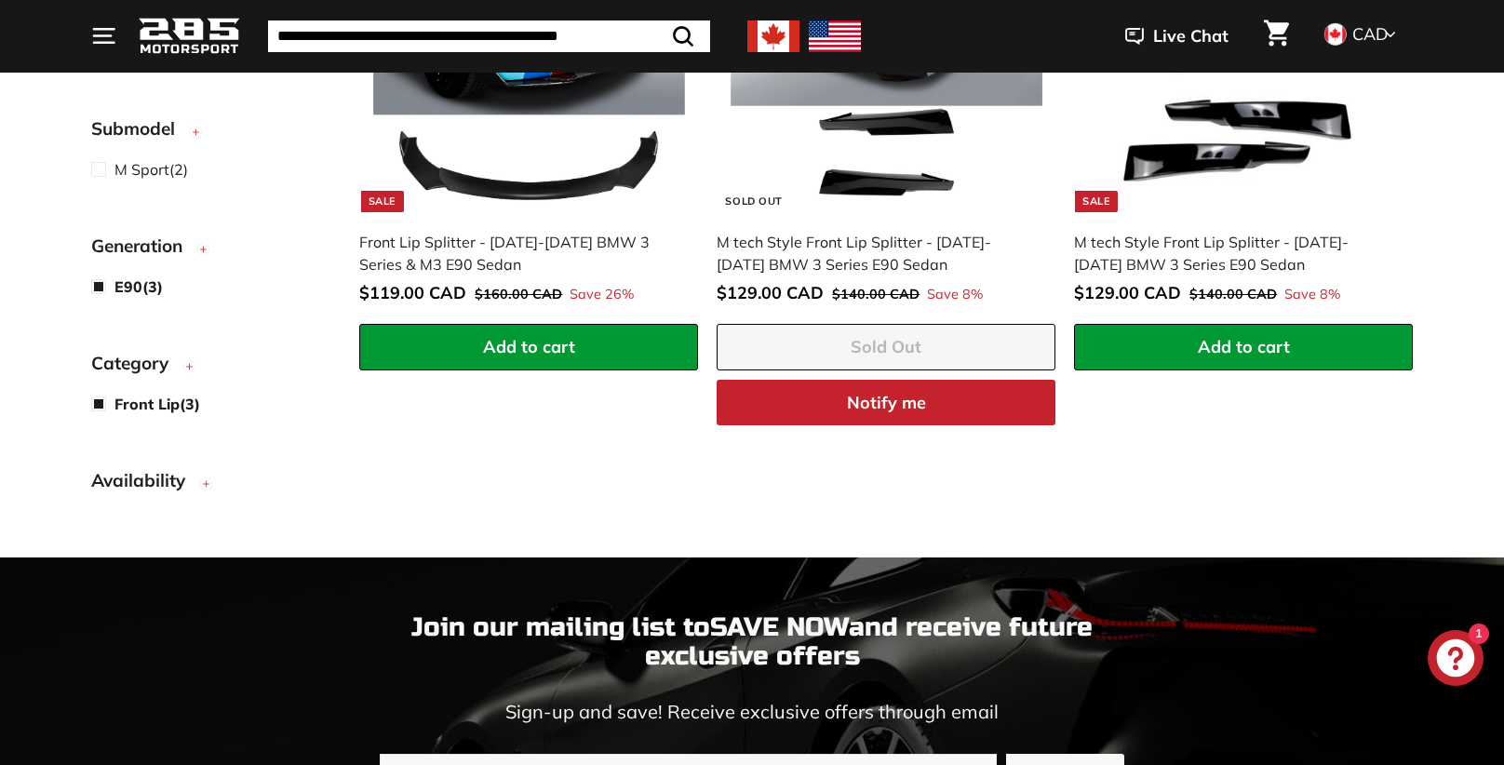
scroll to position [674, 0]
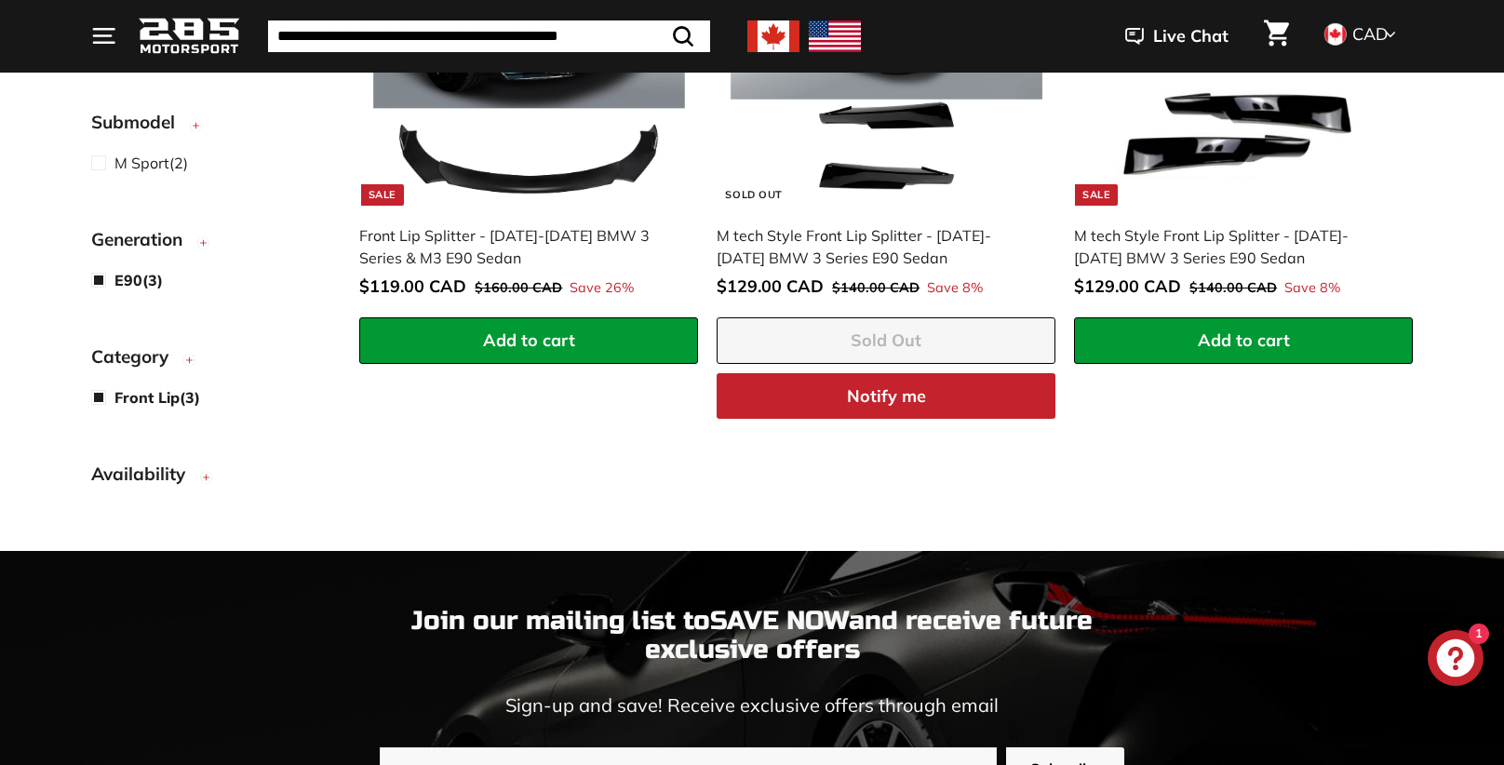
click at [245, 480] on span "Availability" at bounding box center [210, 475] width 238 height 28
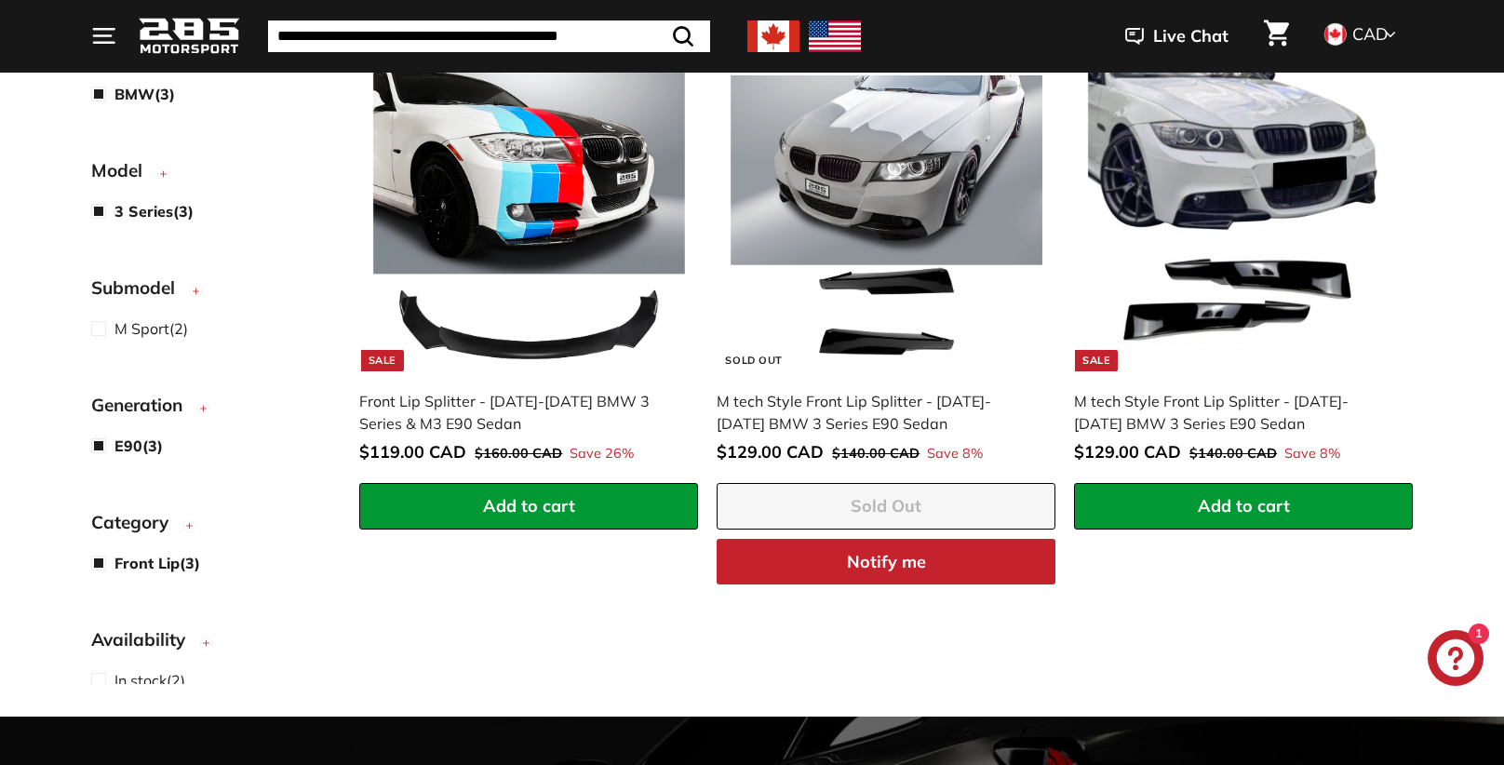
scroll to position [511, 0]
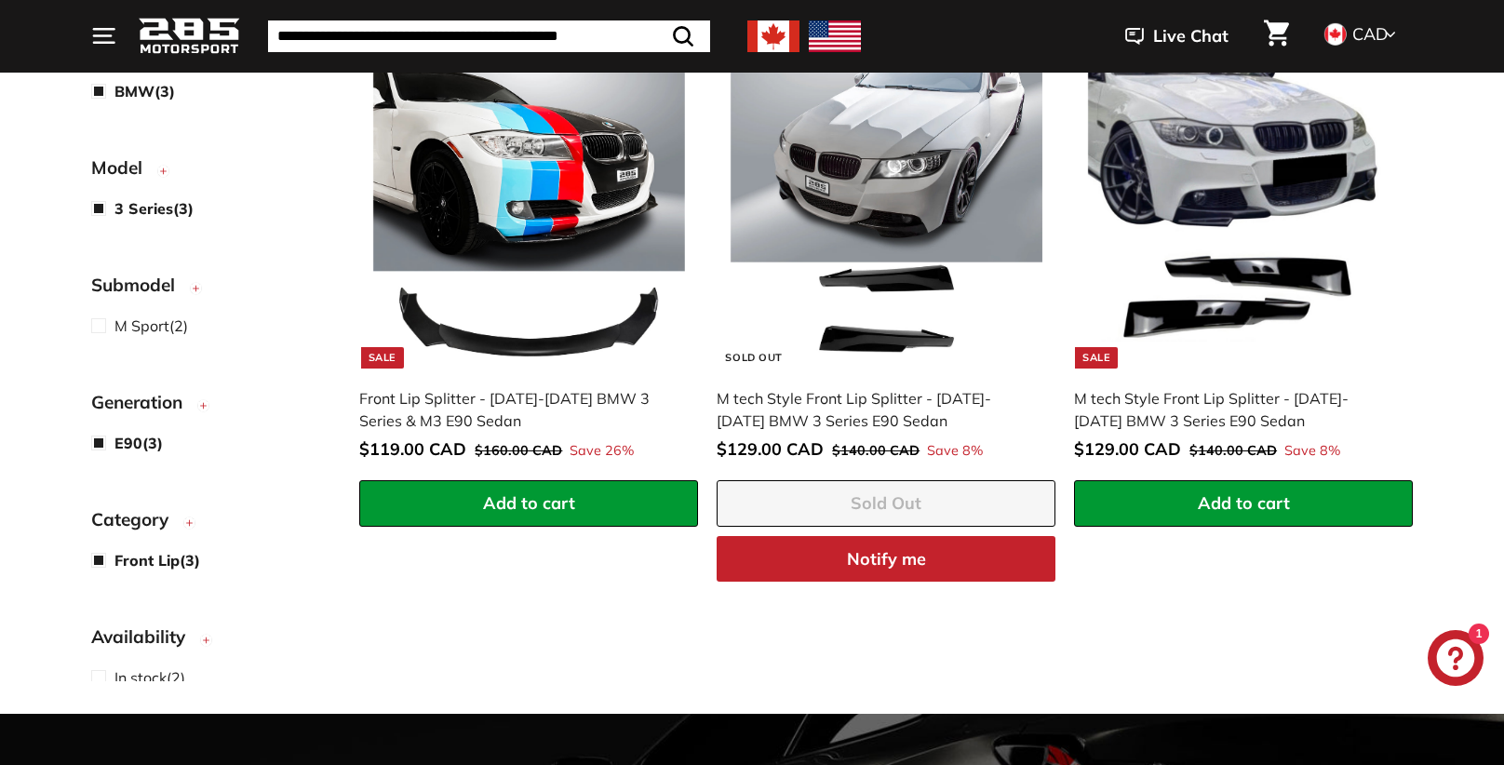
click at [517, 325] on img at bounding box center [529, 214] width 312 height 312
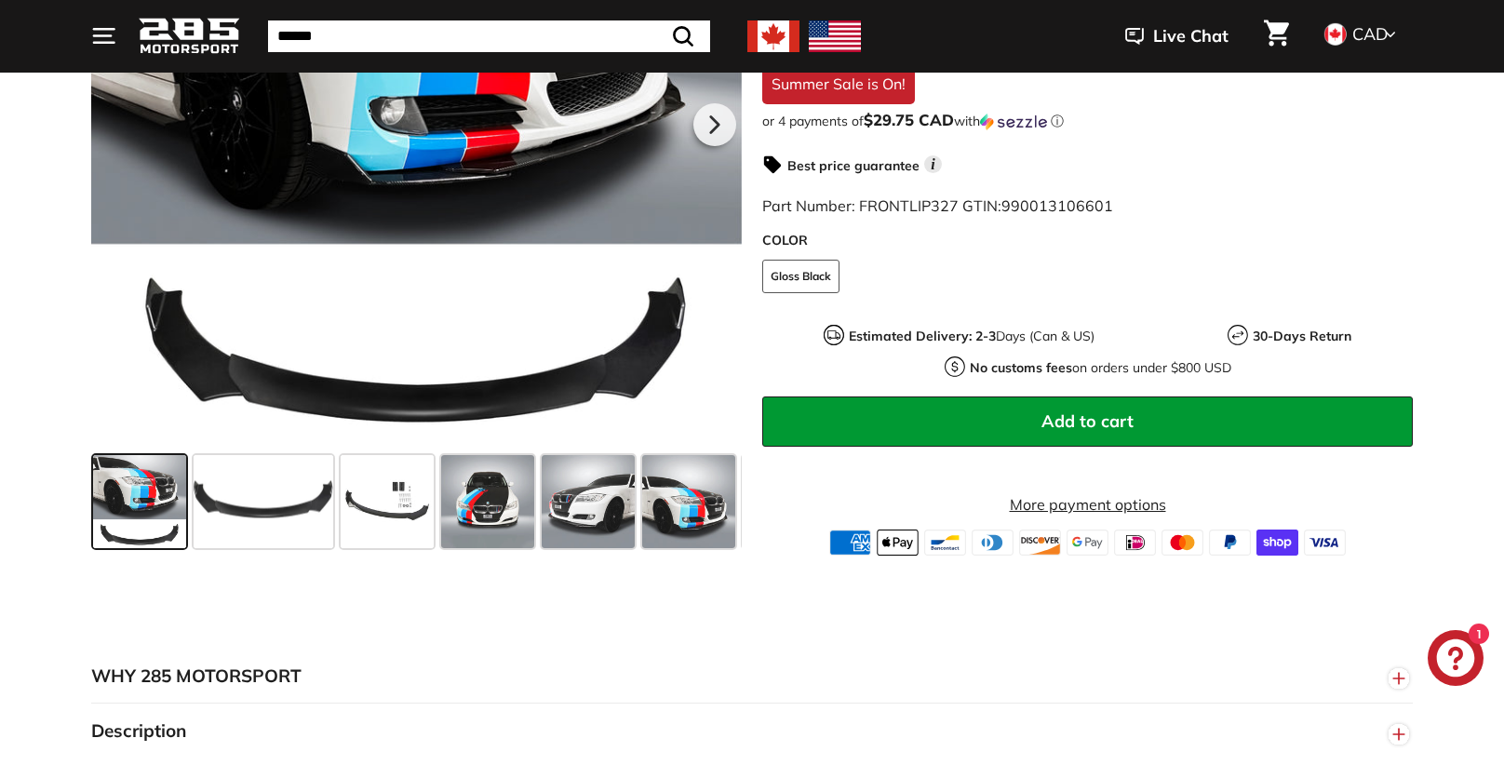
scroll to position [547, 0]
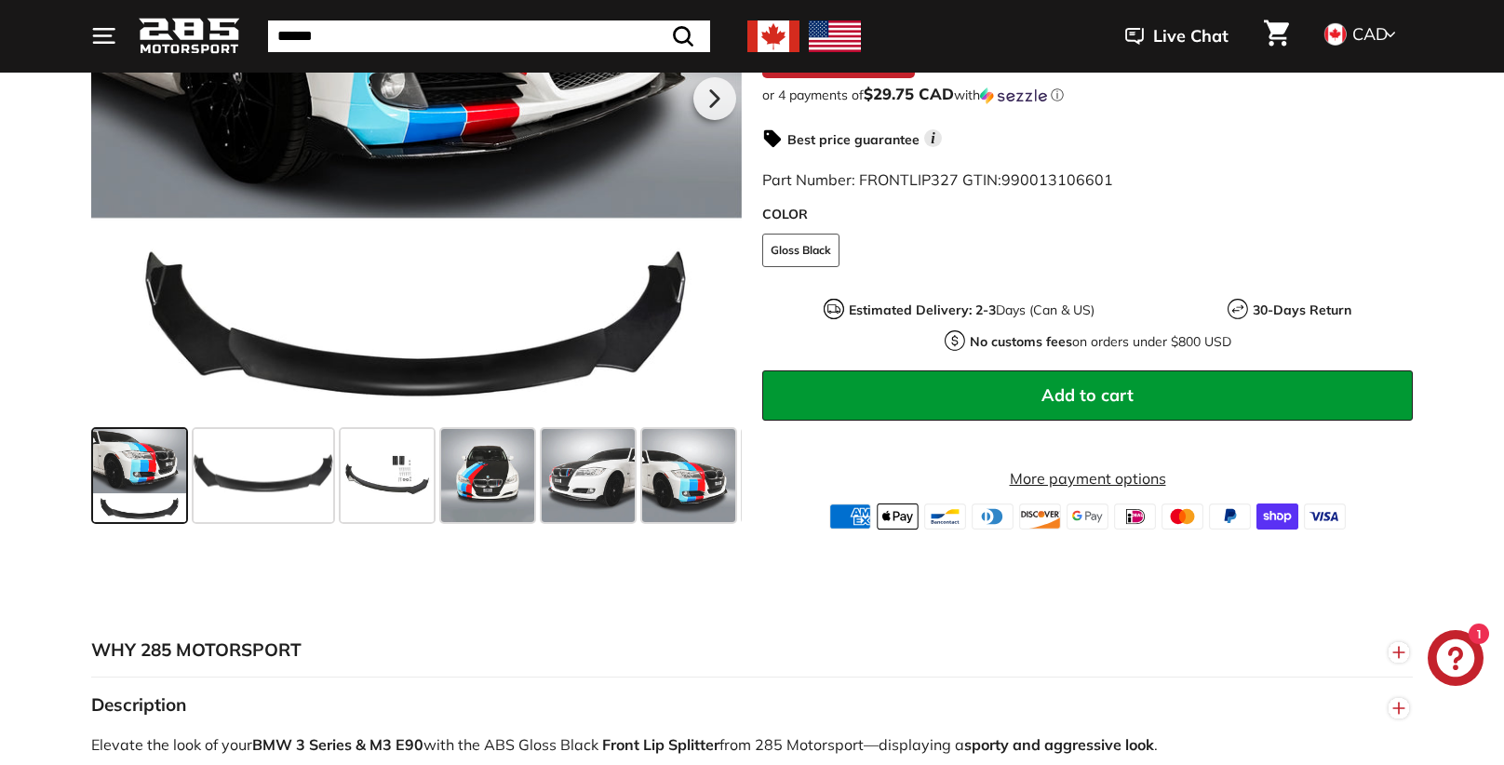
click at [422, 493] on span at bounding box center [387, 475] width 93 height 93
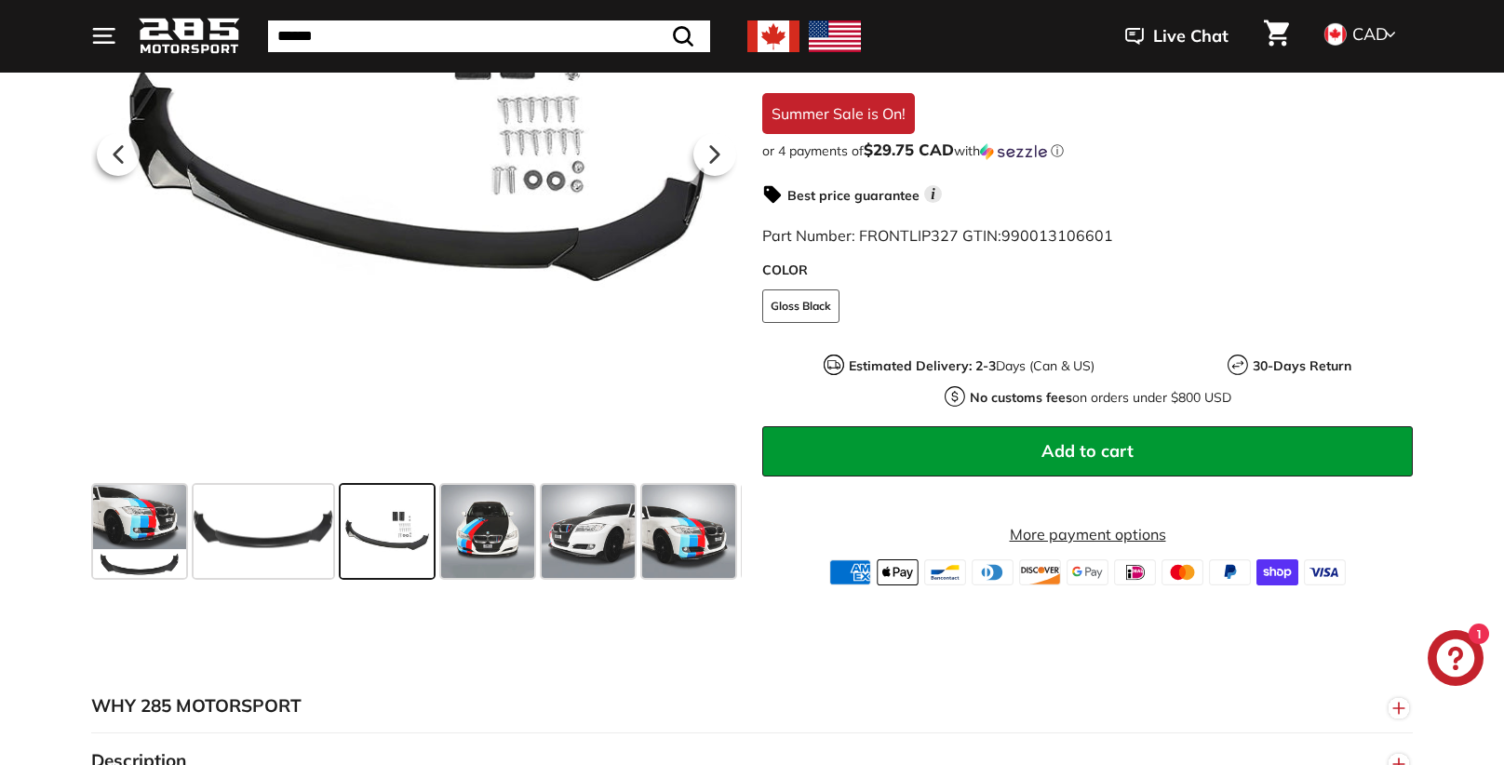
scroll to position [492, 0]
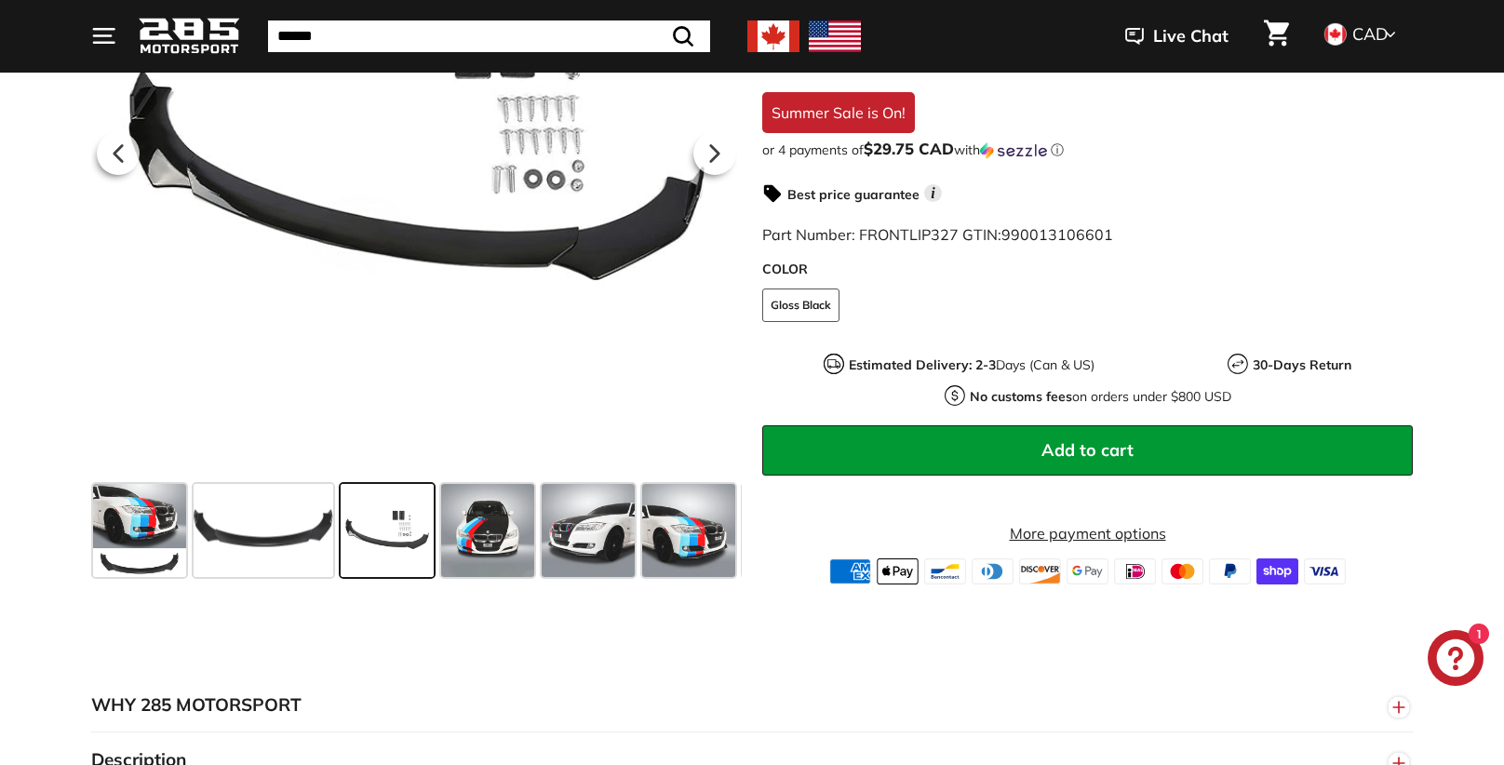
click at [481, 532] on span at bounding box center [487, 530] width 93 height 93
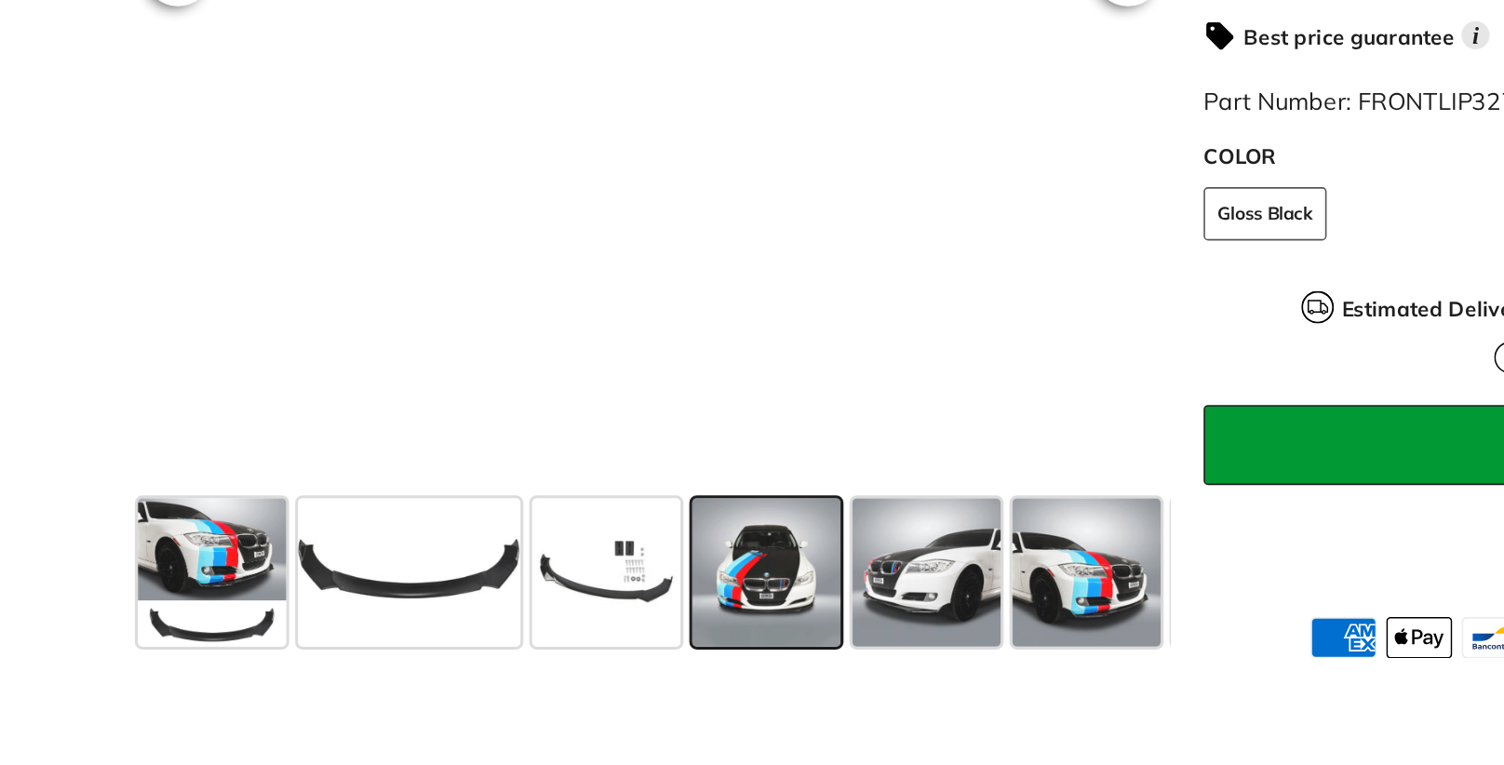
scroll to position [505, 0]
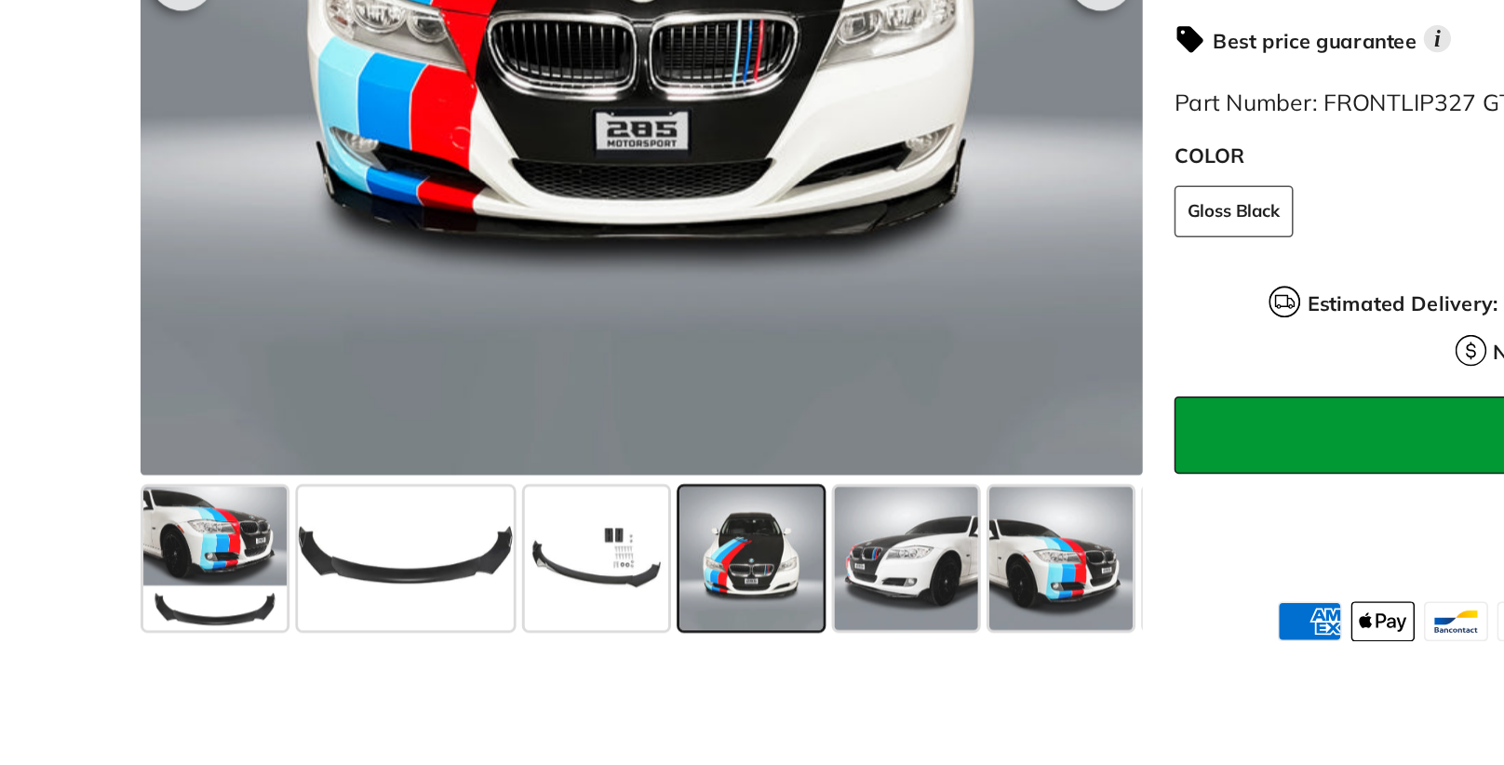
click at [385, 505] on span at bounding box center [387, 518] width 93 height 93
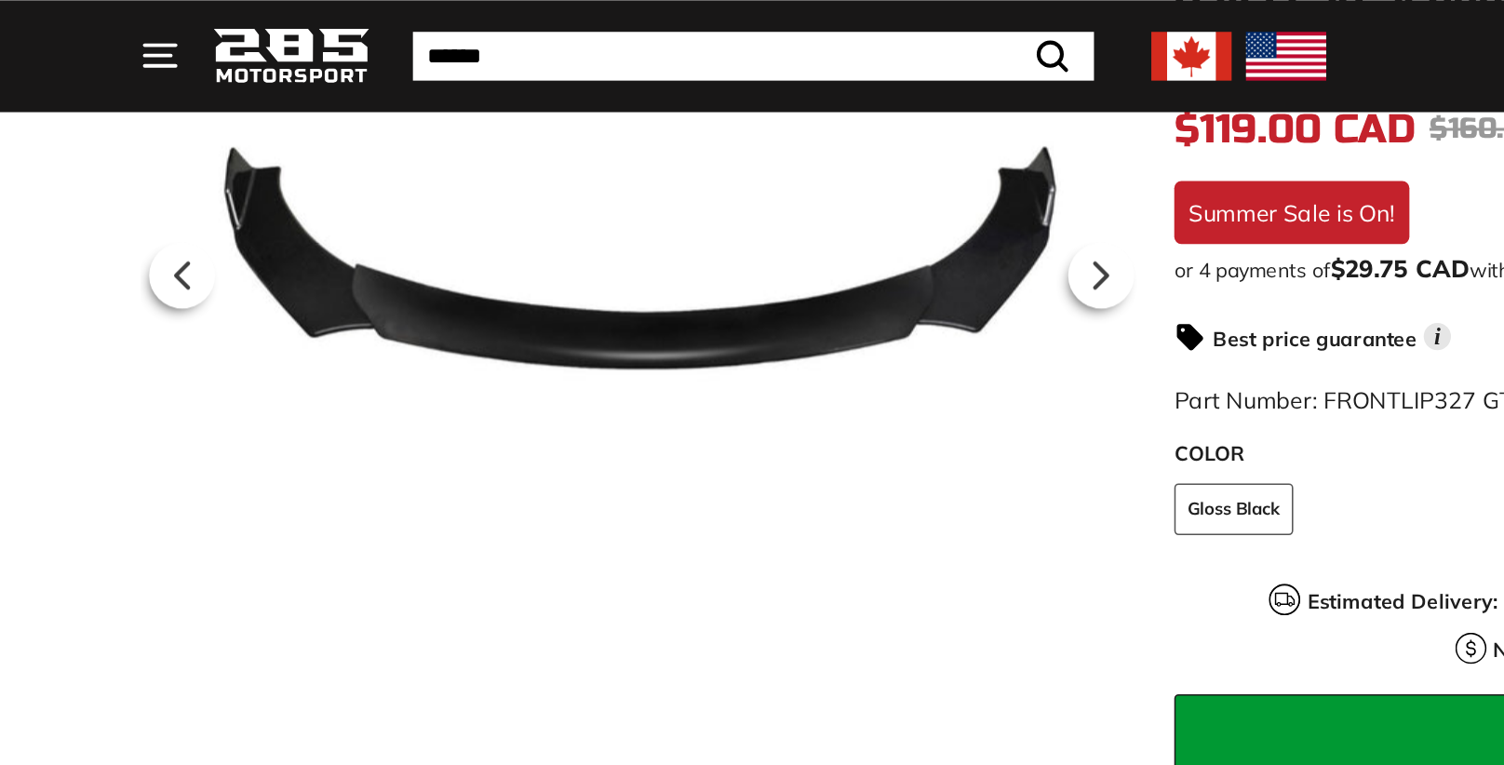
scroll to position [463, 0]
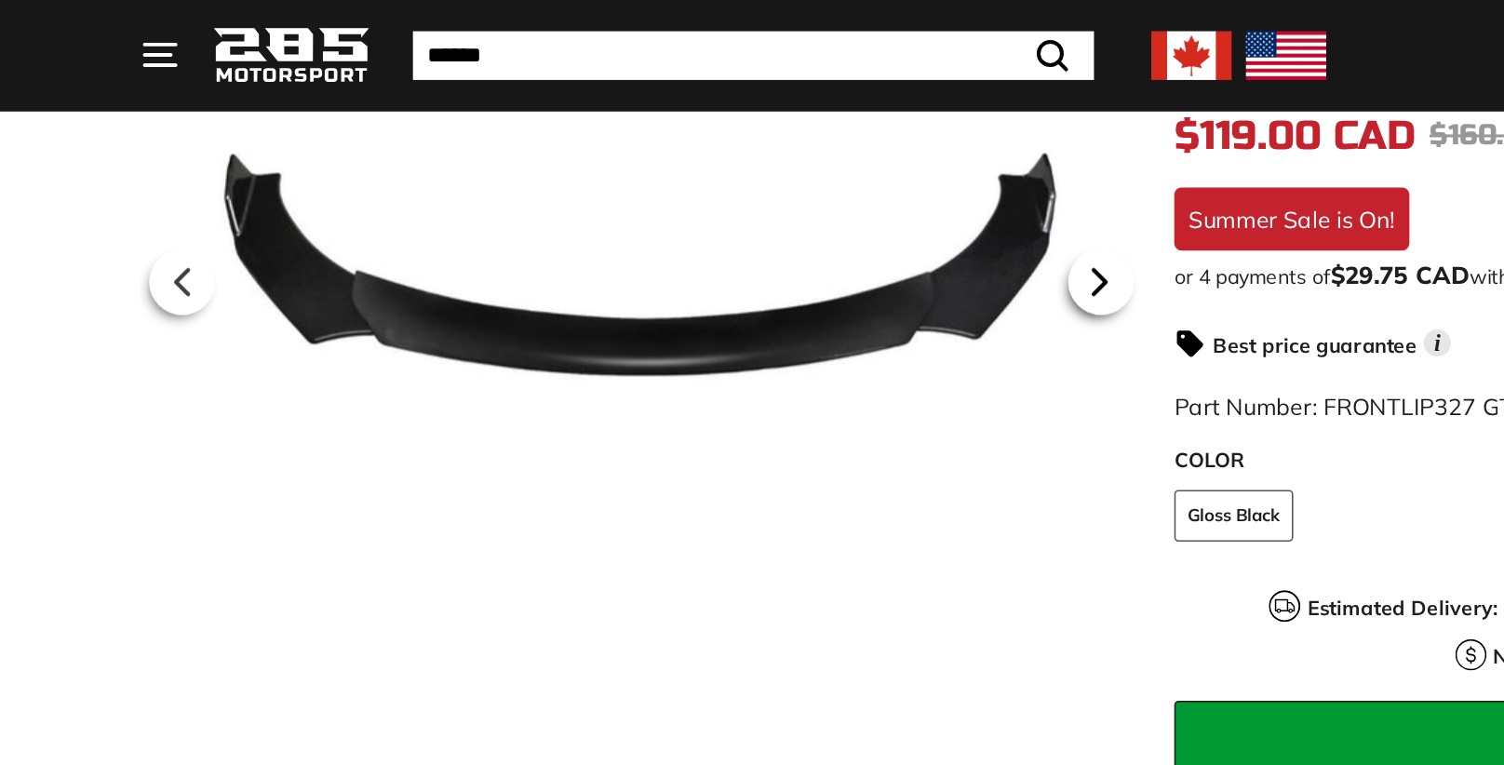
click at [713, 195] on icon at bounding box center [714, 183] width 43 height 43
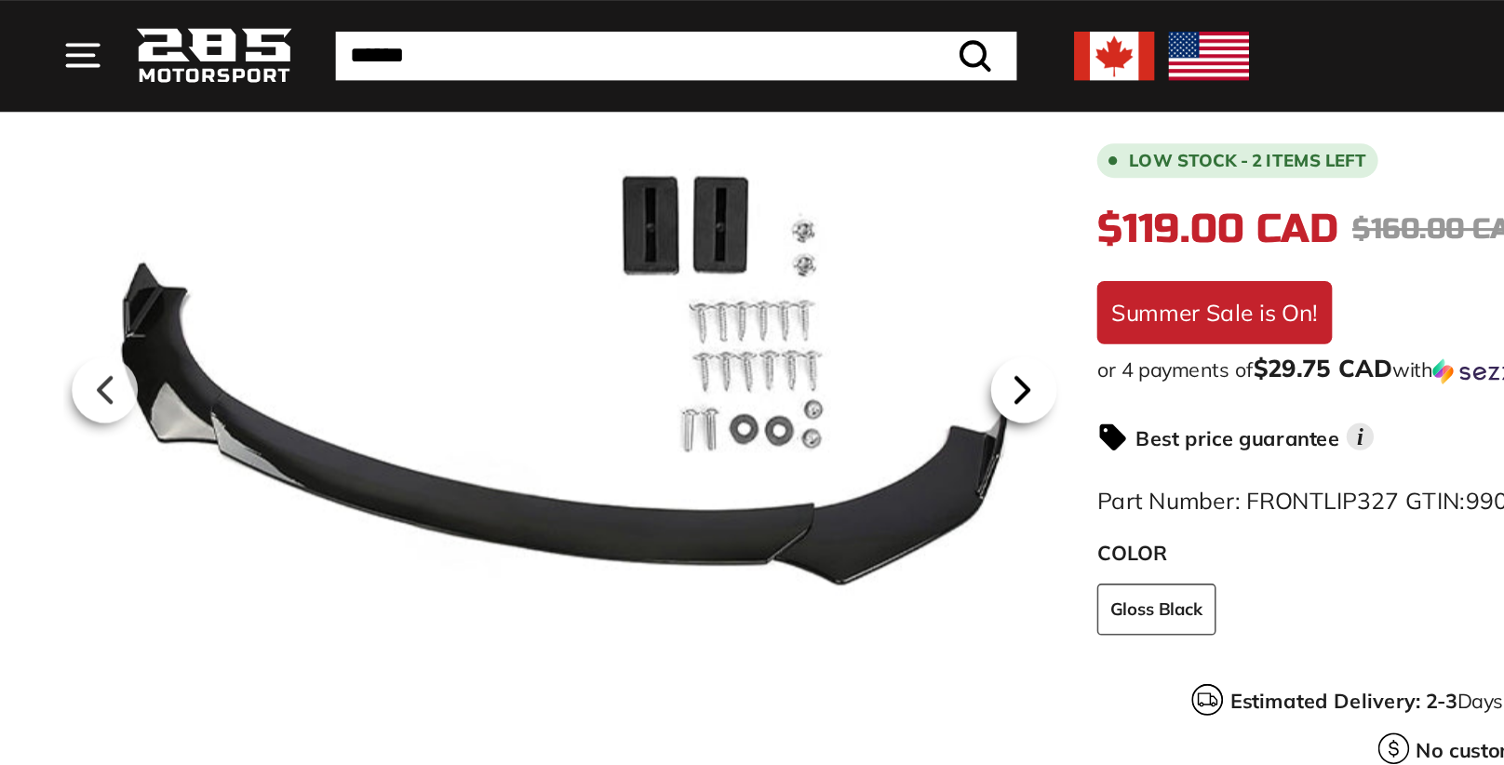
scroll to position [389, 0]
